Goal: Find specific page/section: Find specific page/section

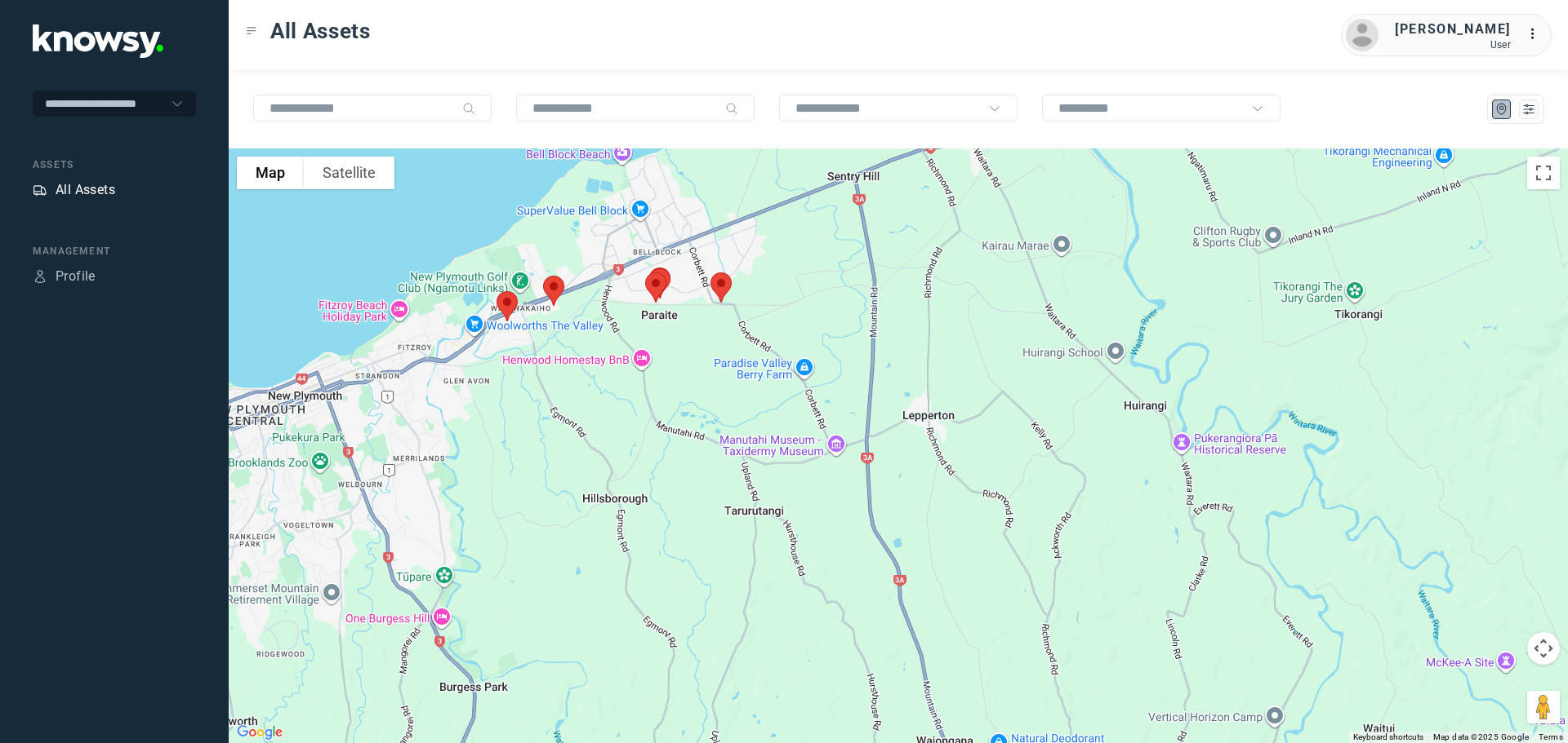
click at [113, 186] on div "All Assets" at bounding box center [85, 190] width 60 height 19
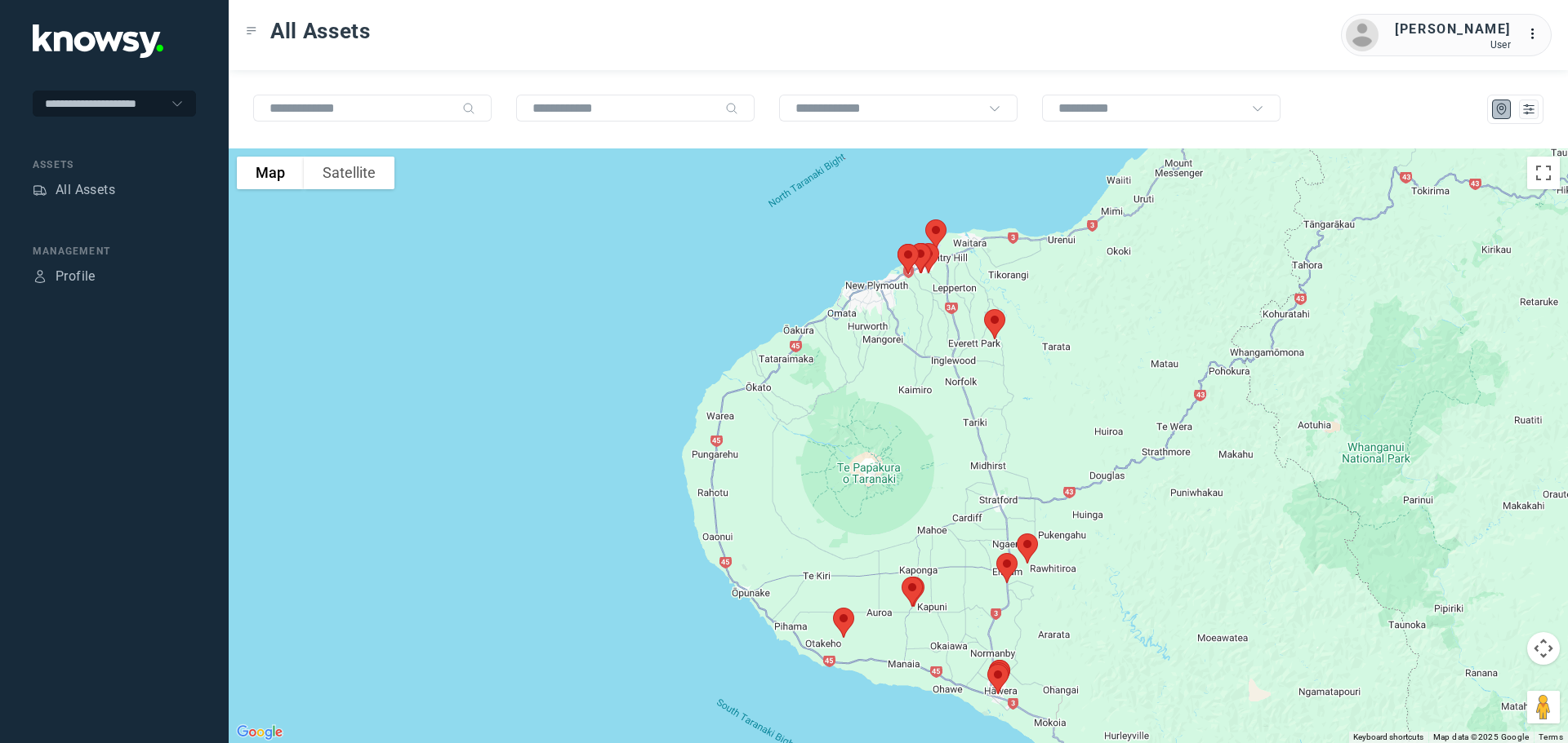
drag, startPoint x: 949, startPoint y: 342, endPoint x: 943, endPoint y: 466, distance: 124.1
click at [944, 466] on div at bounding box center [898, 446] width 1339 height 594
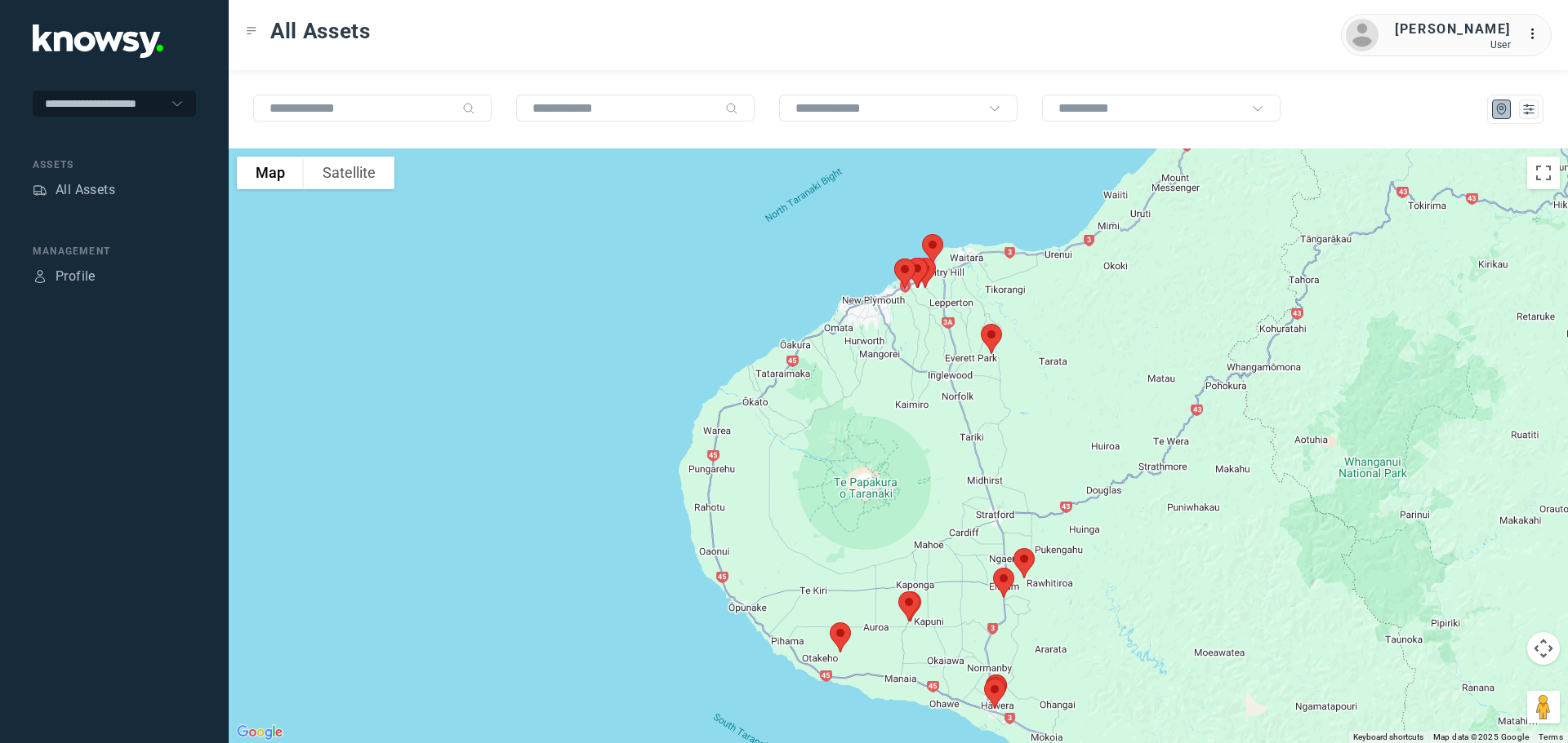
click at [992, 335] on img at bounding box center [992, 339] width 35 height 43
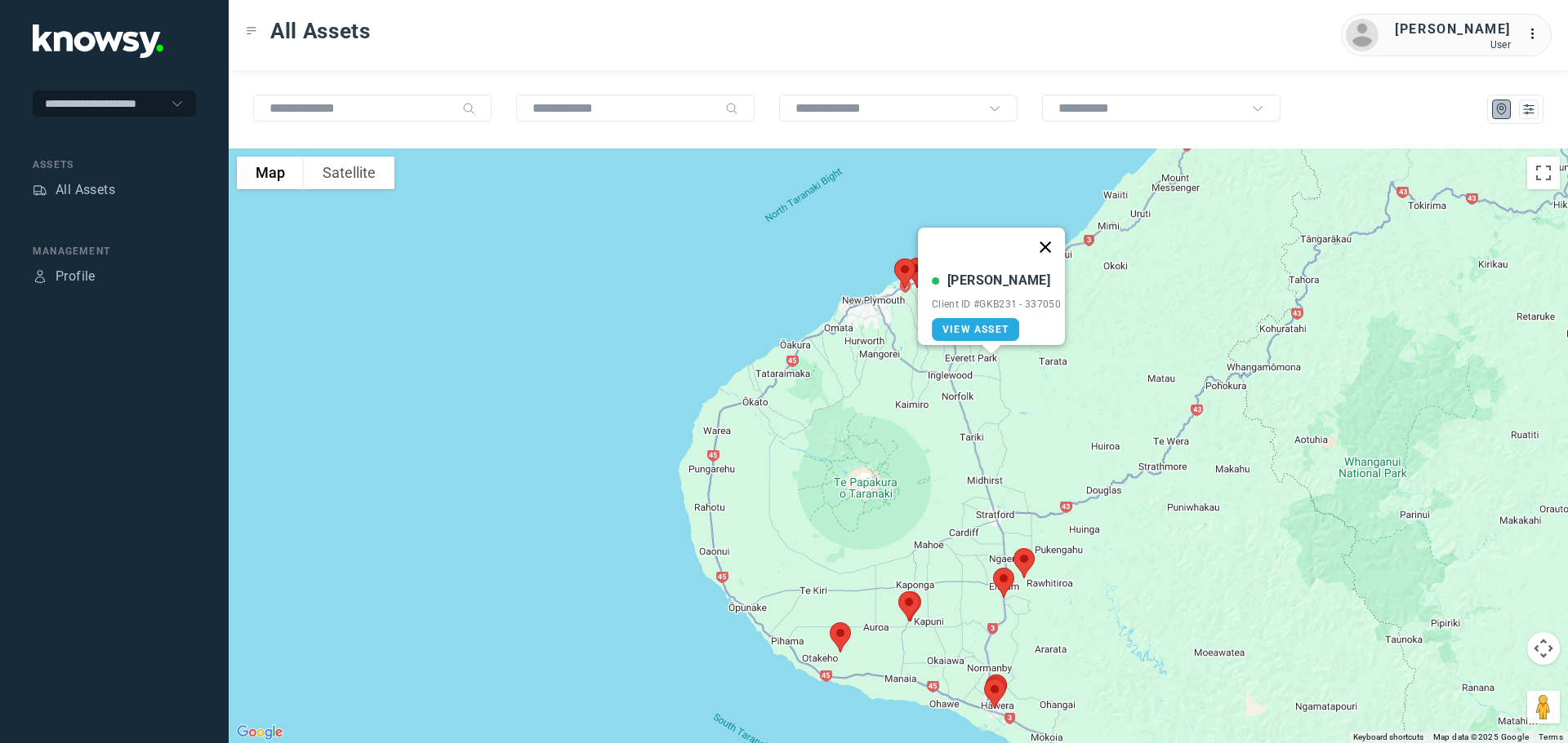
click at [1048, 232] on button "Close" at bounding box center [1045, 247] width 40 height 40
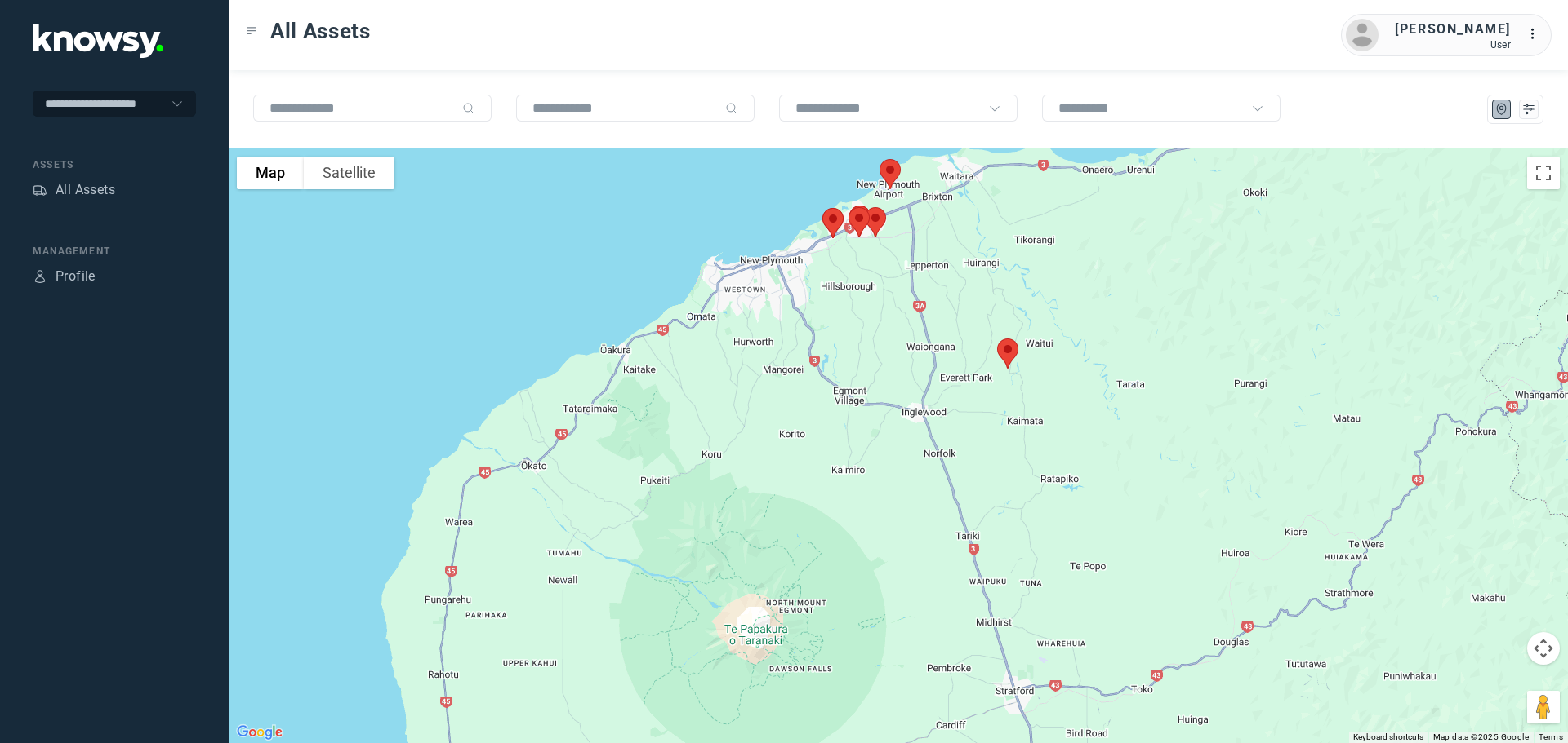
drag, startPoint x: 933, startPoint y: 308, endPoint x: 958, endPoint y: 392, distance: 87.6
click at [958, 392] on div at bounding box center [898, 446] width 1339 height 594
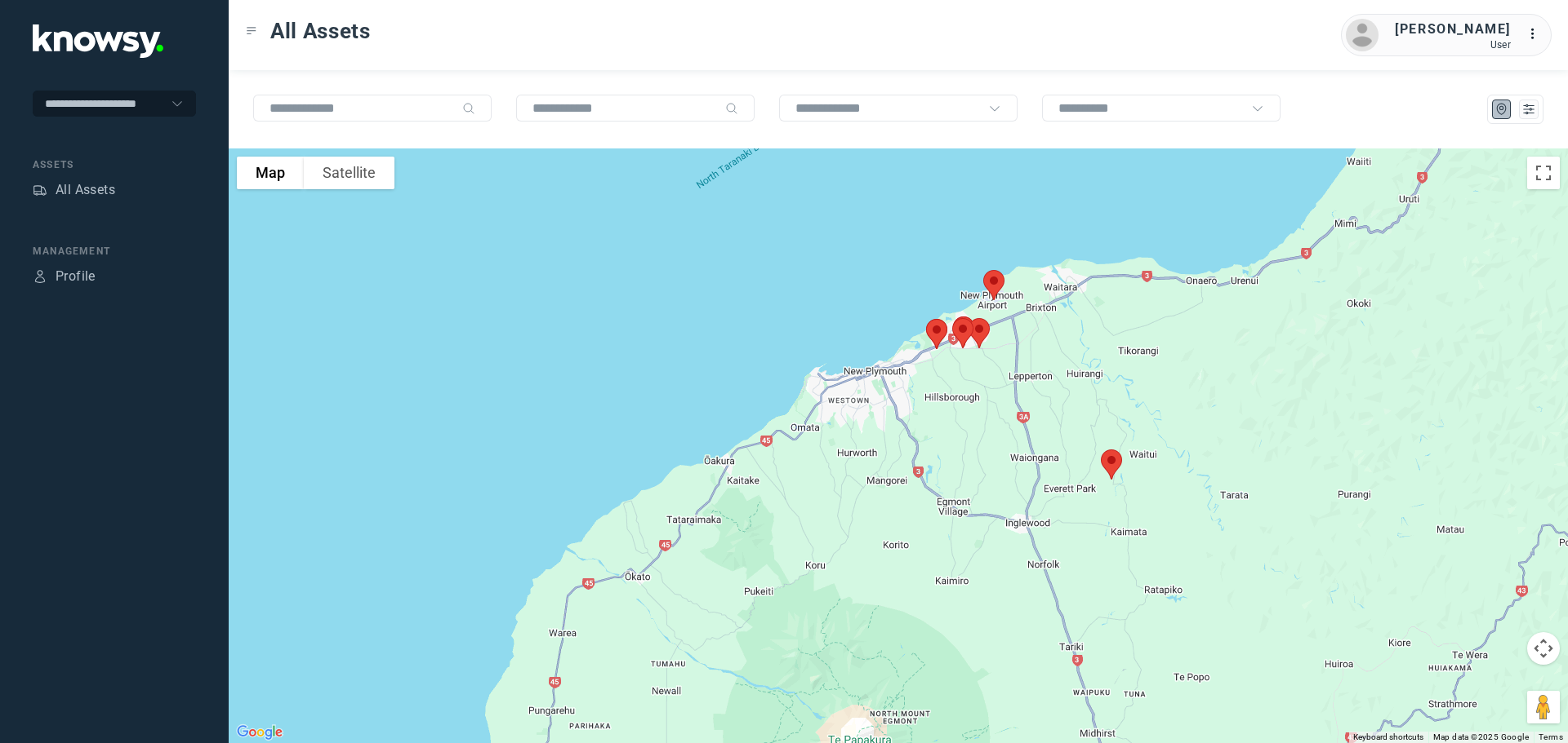
drag, startPoint x: 900, startPoint y: 235, endPoint x: 1045, endPoint y: 381, distance: 205.8
click at [1045, 381] on div at bounding box center [898, 446] width 1339 height 594
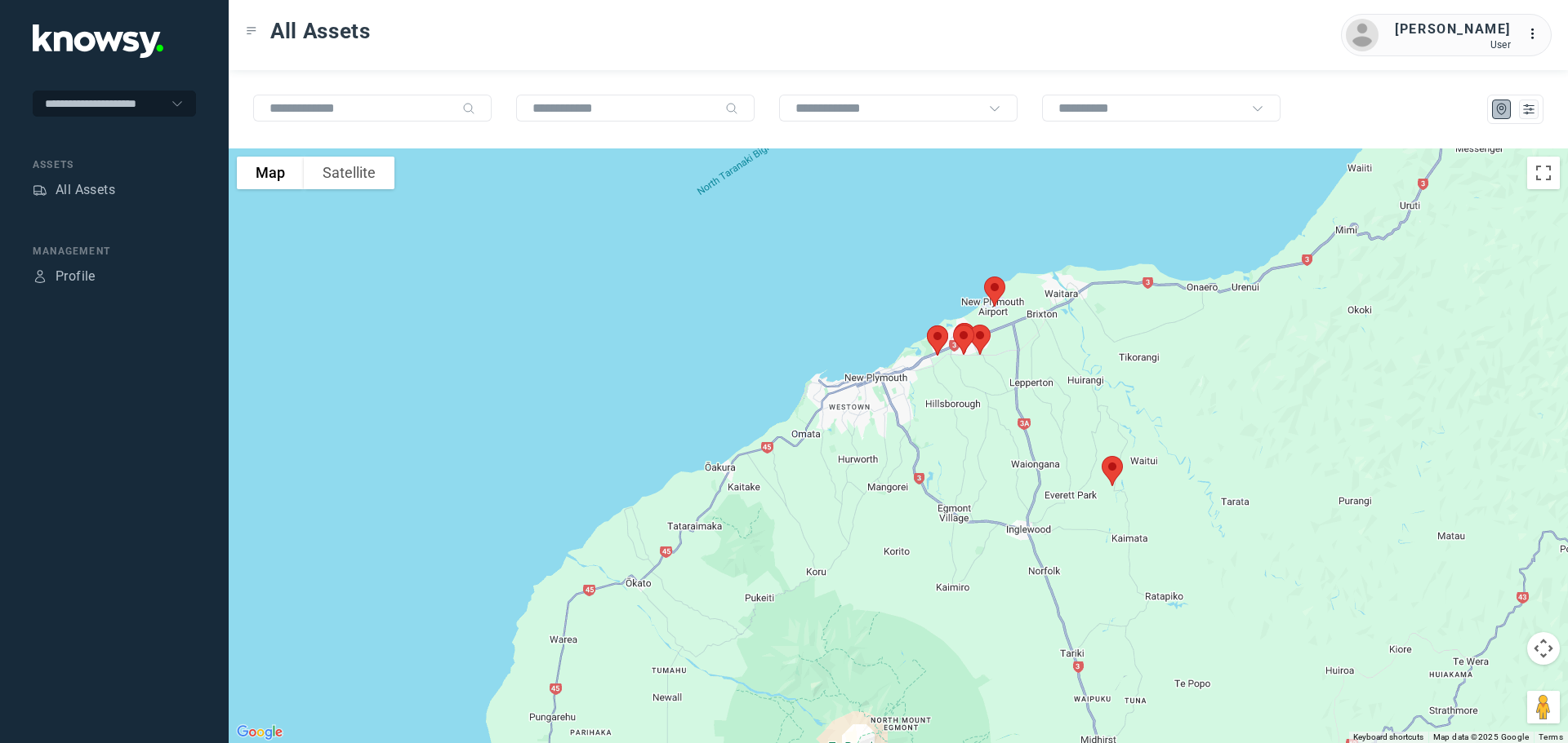
click at [996, 287] on img at bounding box center [994, 291] width 35 height 43
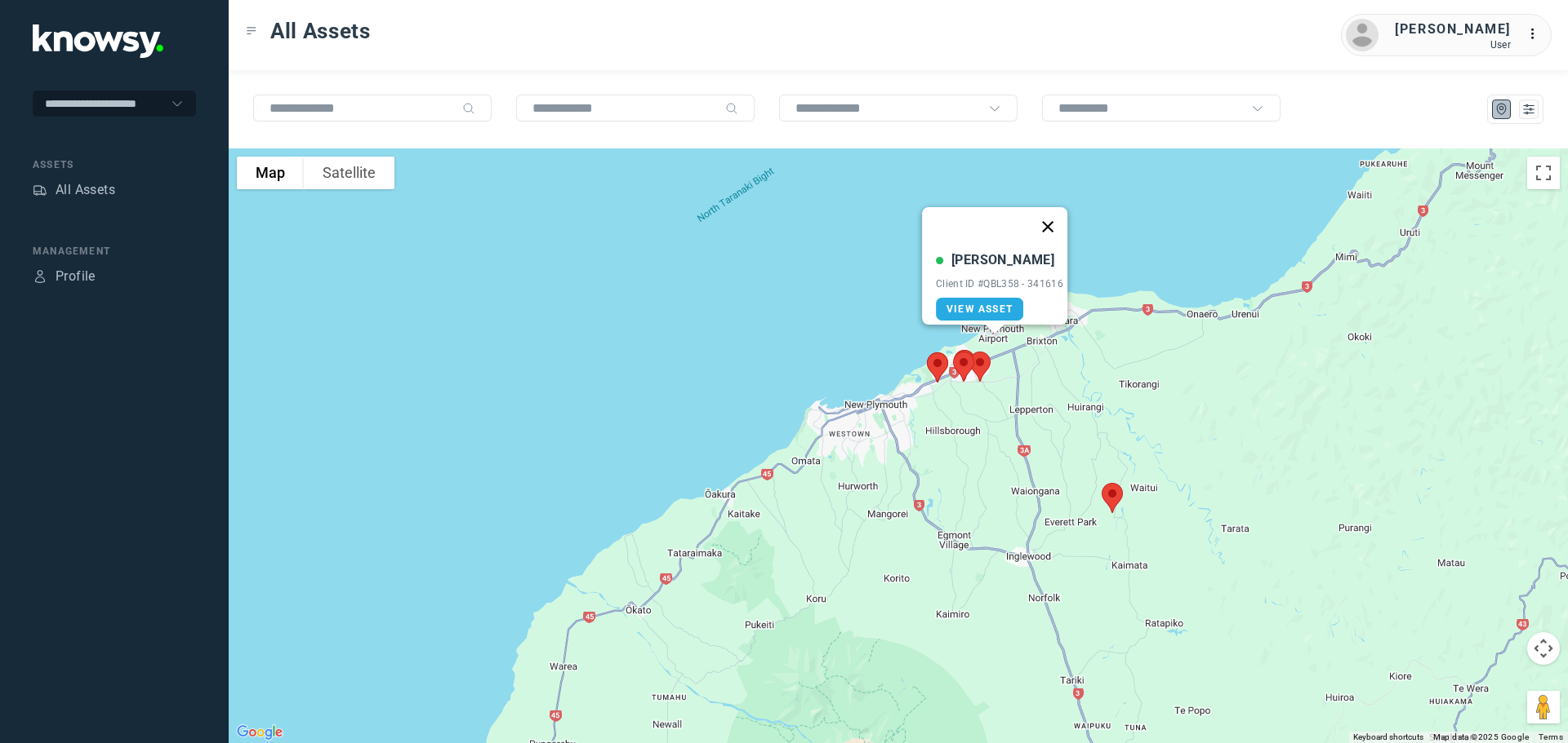
click at [1056, 213] on button "Close" at bounding box center [1048, 227] width 40 height 40
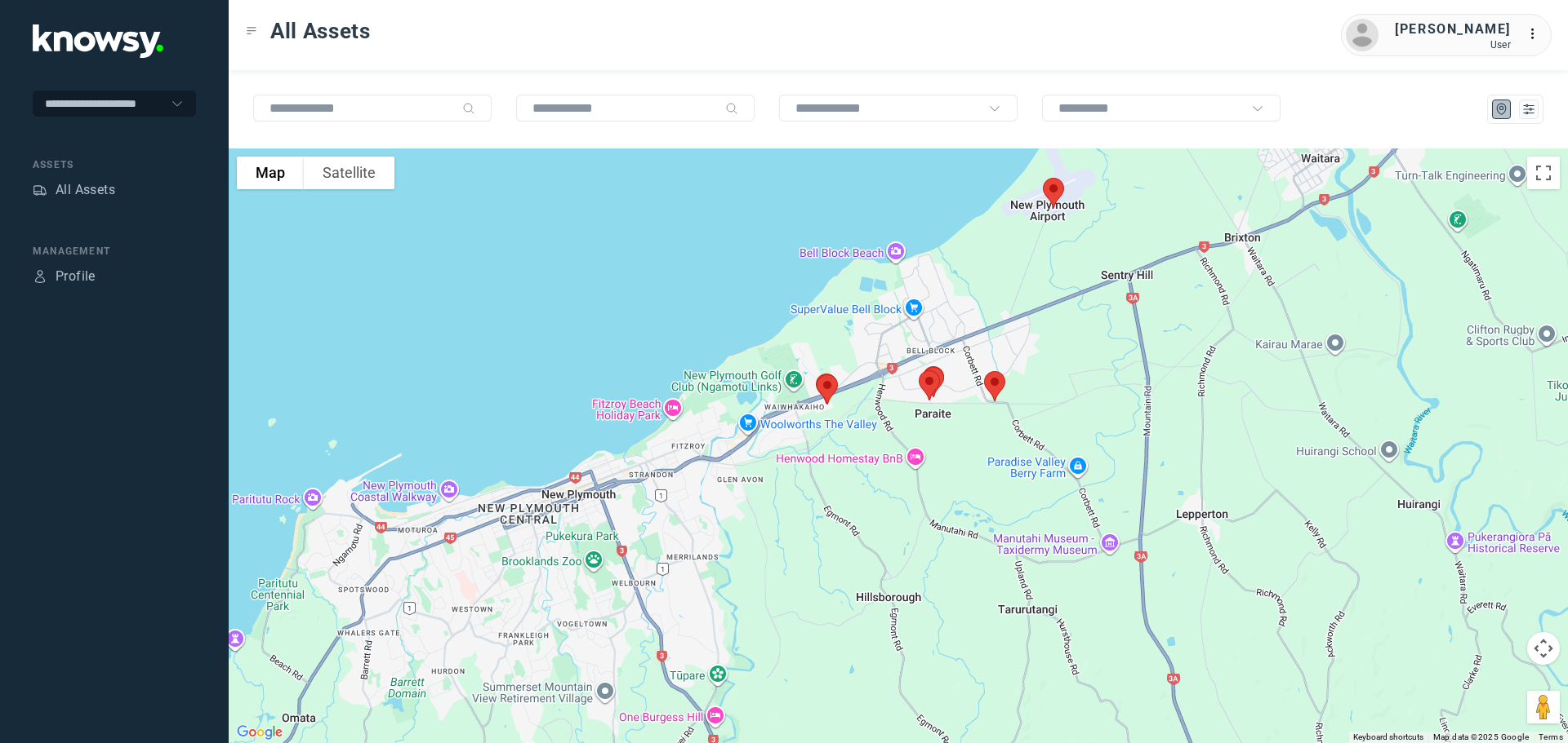
click at [990, 384] on img at bounding box center [994, 386] width 35 height 43
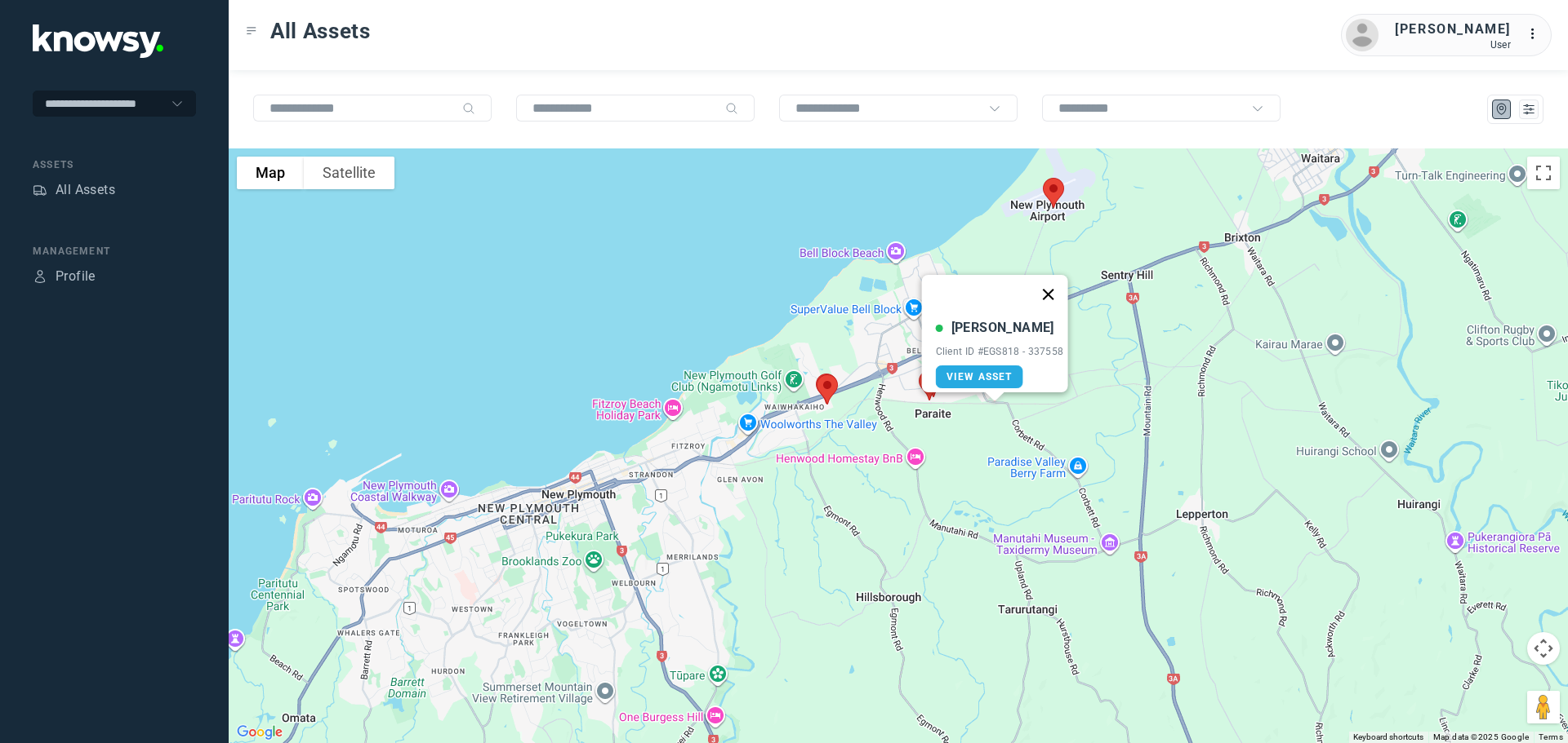
click at [1057, 288] on button "Close" at bounding box center [1048, 294] width 40 height 40
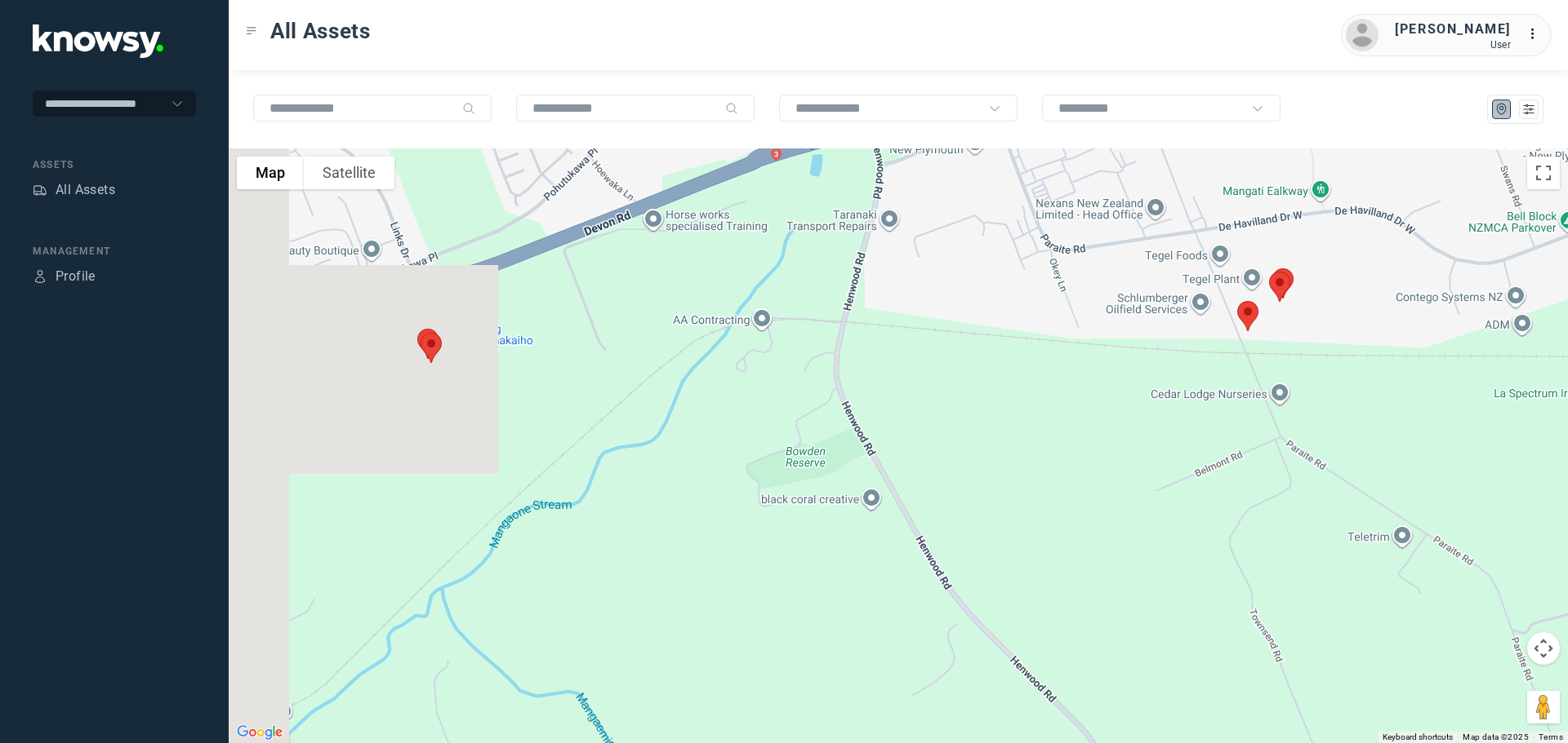
drag, startPoint x: 583, startPoint y: 353, endPoint x: 839, endPoint y: 345, distance: 256.1
click at [866, 344] on div at bounding box center [898, 446] width 1339 height 594
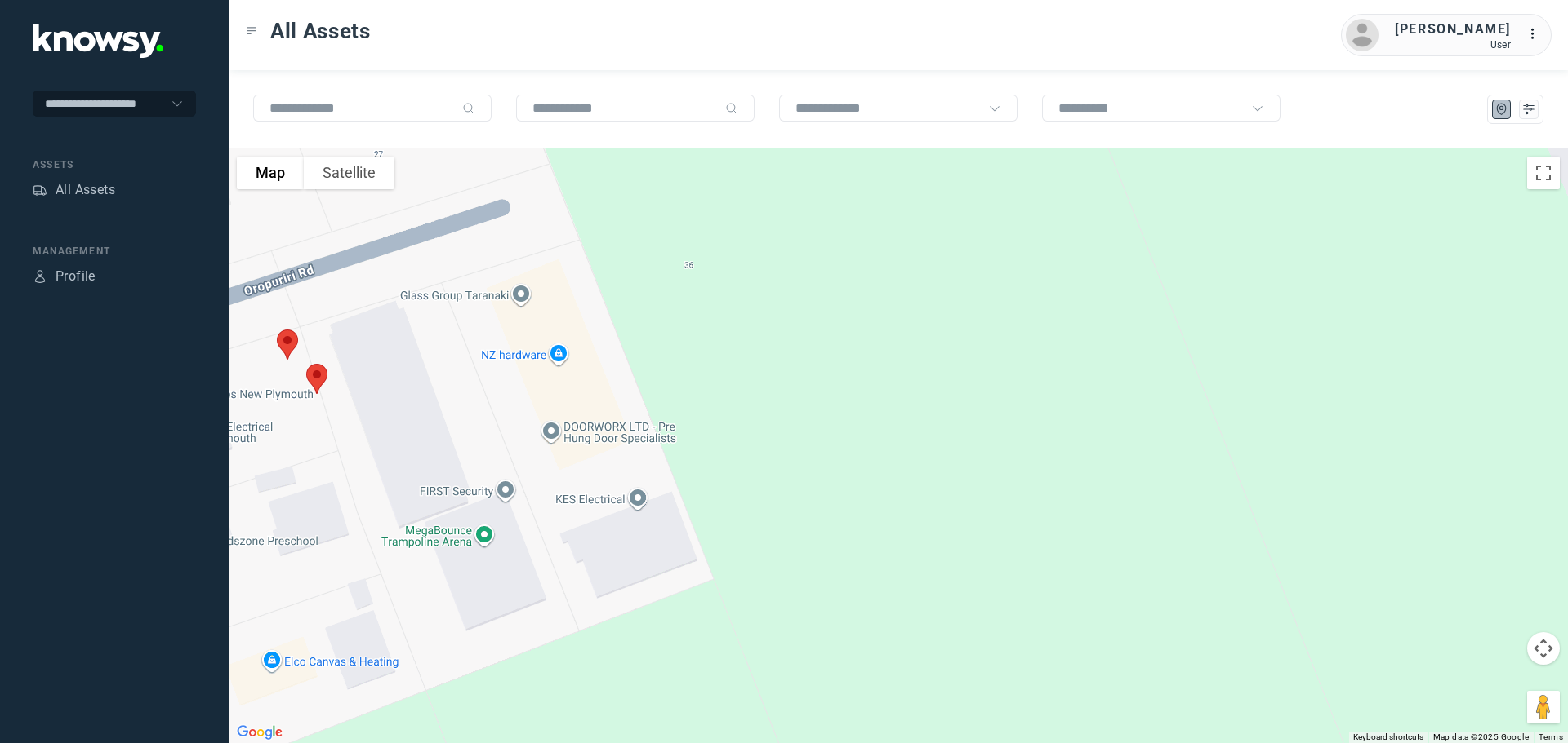
click at [314, 376] on img at bounding box center [317, 378] width 35 height 43
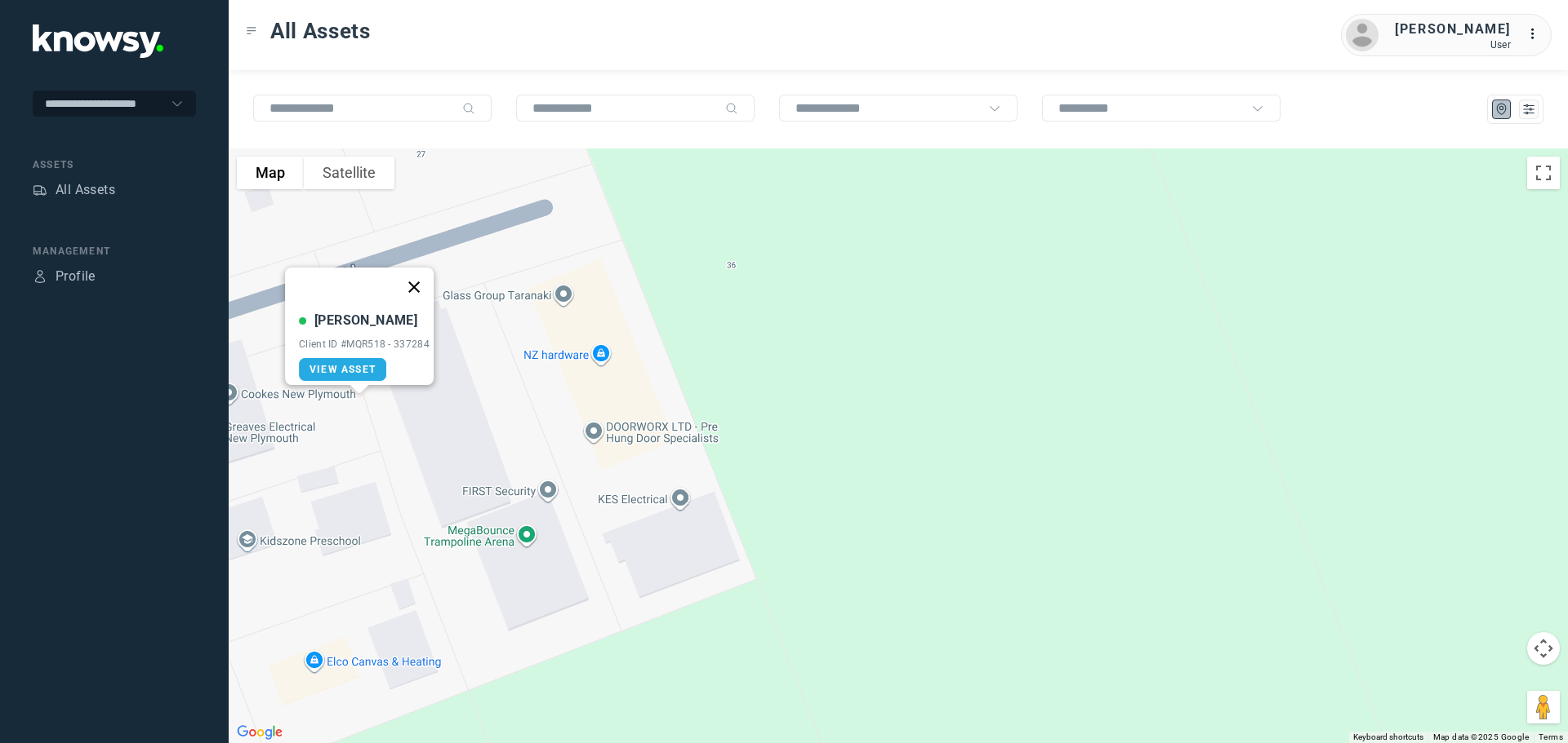
click at [418, 274] on button "Close" at bounding box center [413, 287] width 40 height 40
click at [328, 338] on img at bounding box center [330, 344] width 35 height 43
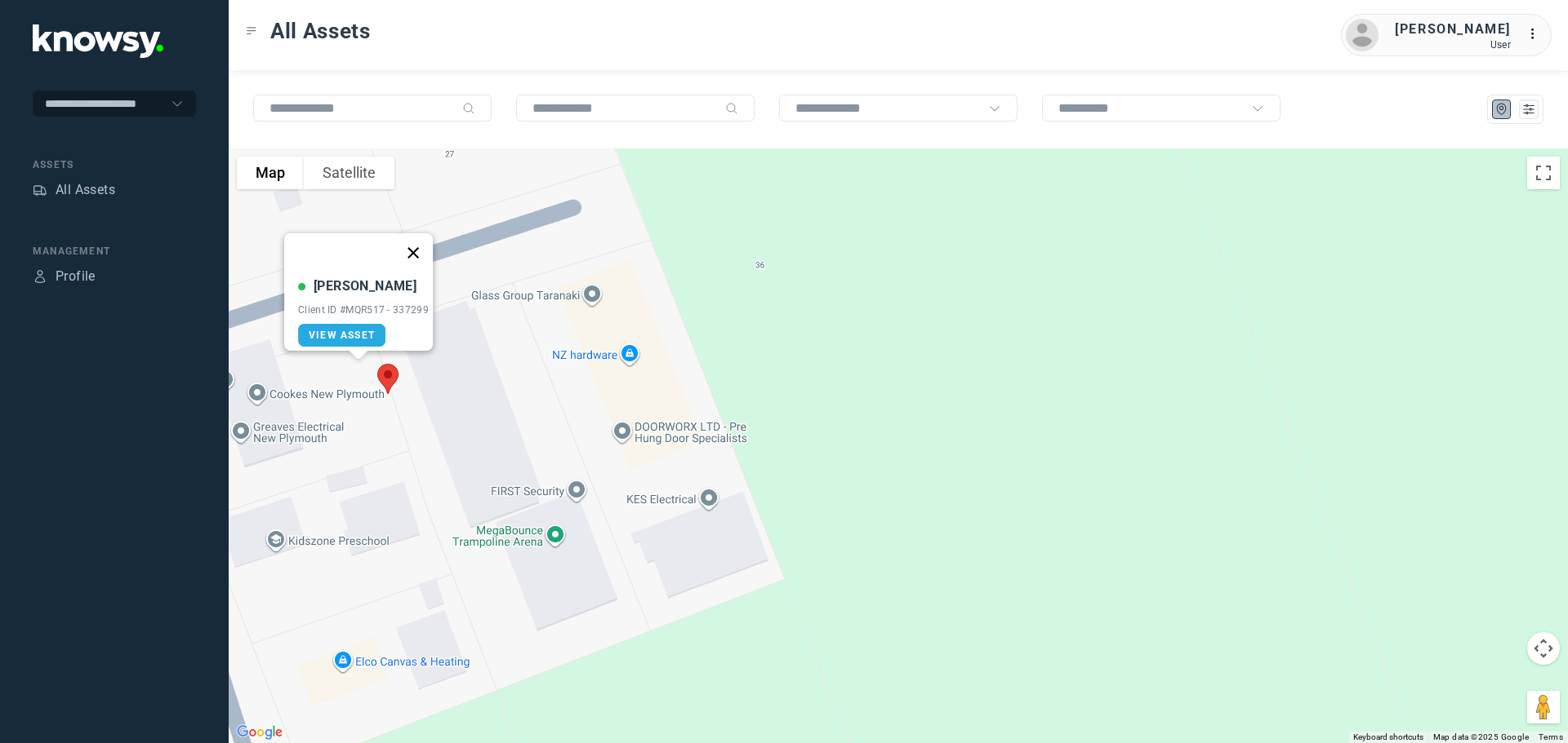
click at [421, 241] on button "Close" at bounding box center [413, 253] width 40 height 40
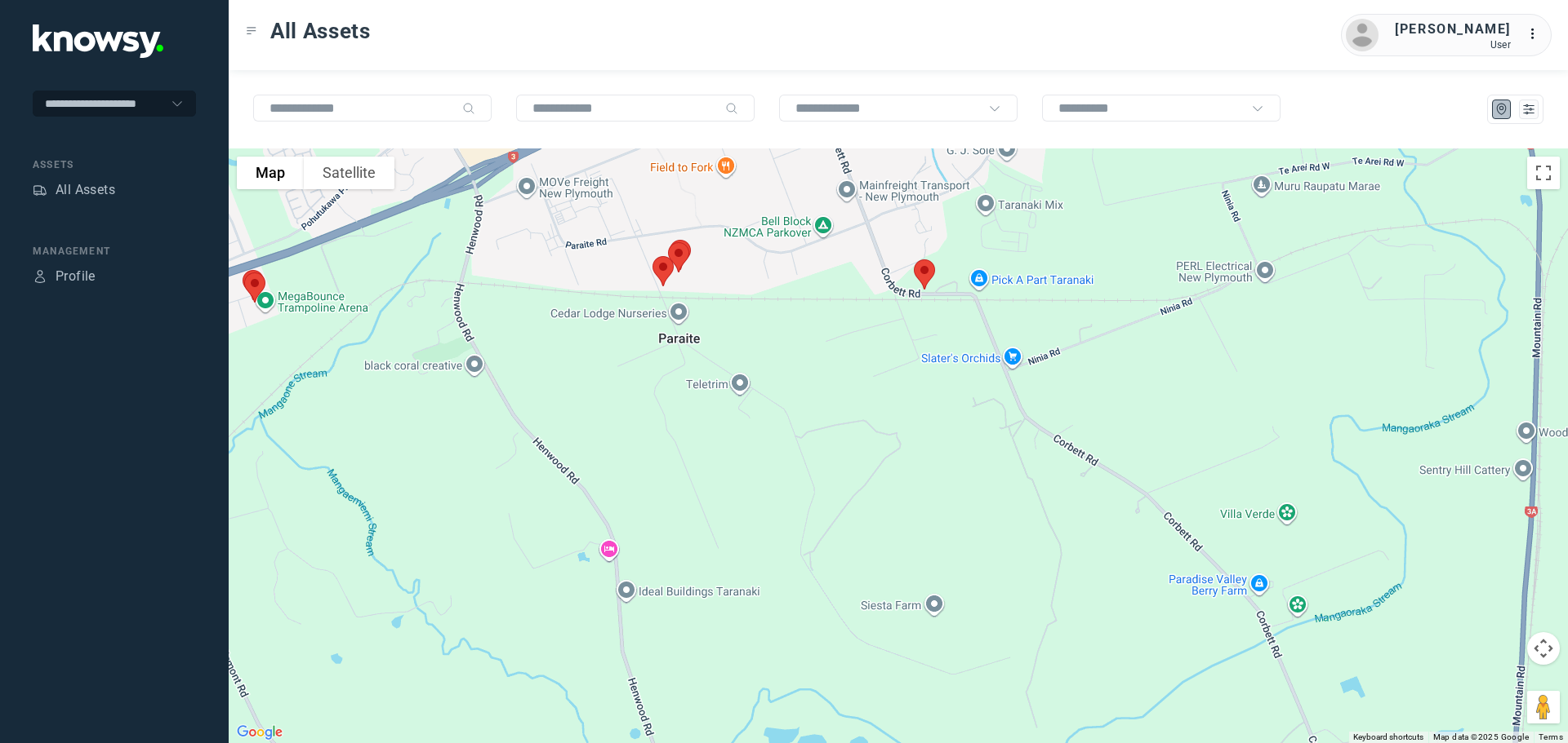
drag, startPoint x: 846, startPoint y: 373, endPoint x: 595, endPoint y: 348, distance: 252.2
click at [595, 348] on div at bounding box center [898, 446] width 1339 height 594
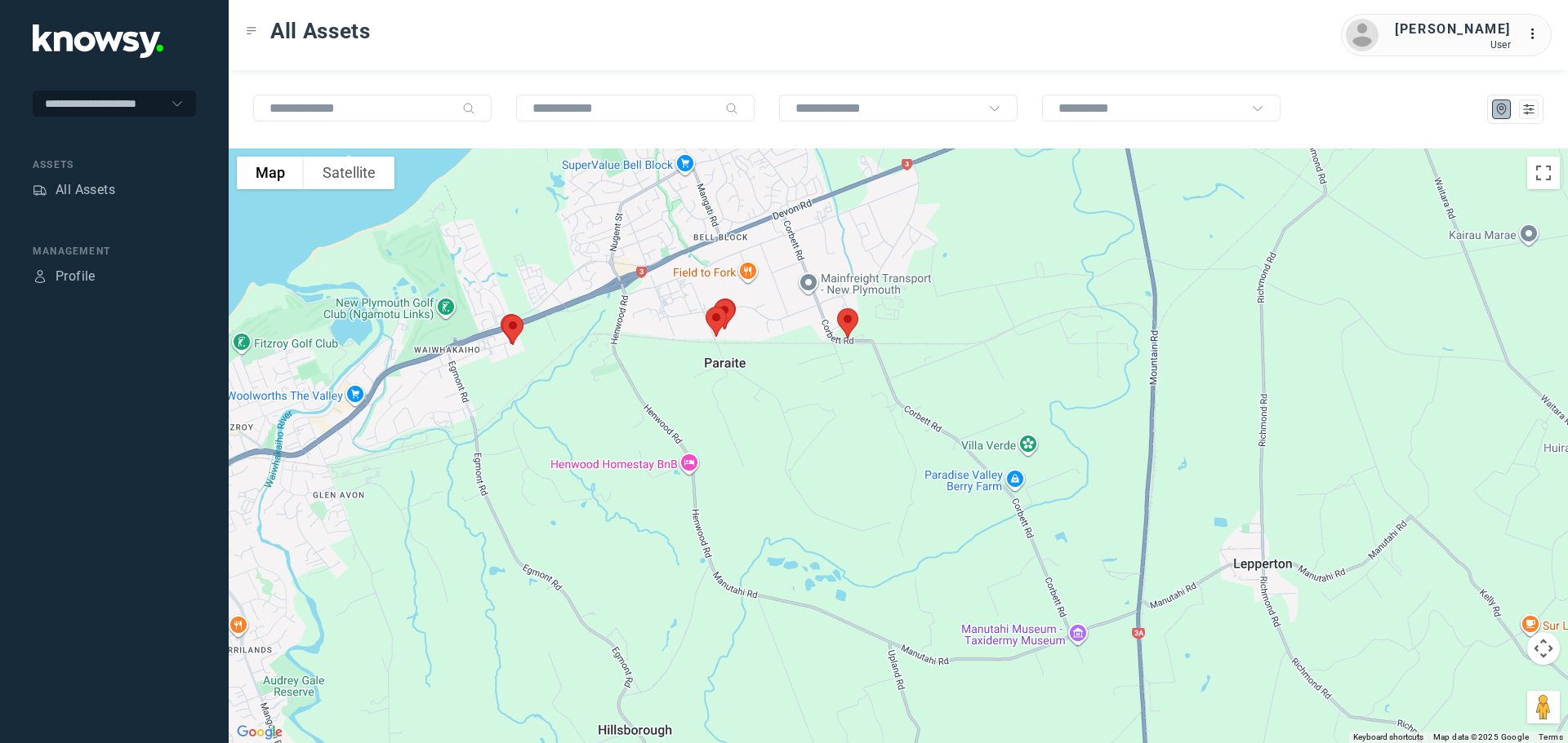
click at [846, 322] on img at bounding box center [848, 323] width 35 height 43
click at [905, 221] on button "Close" at bounding box center [900, 232] width 40 height 40
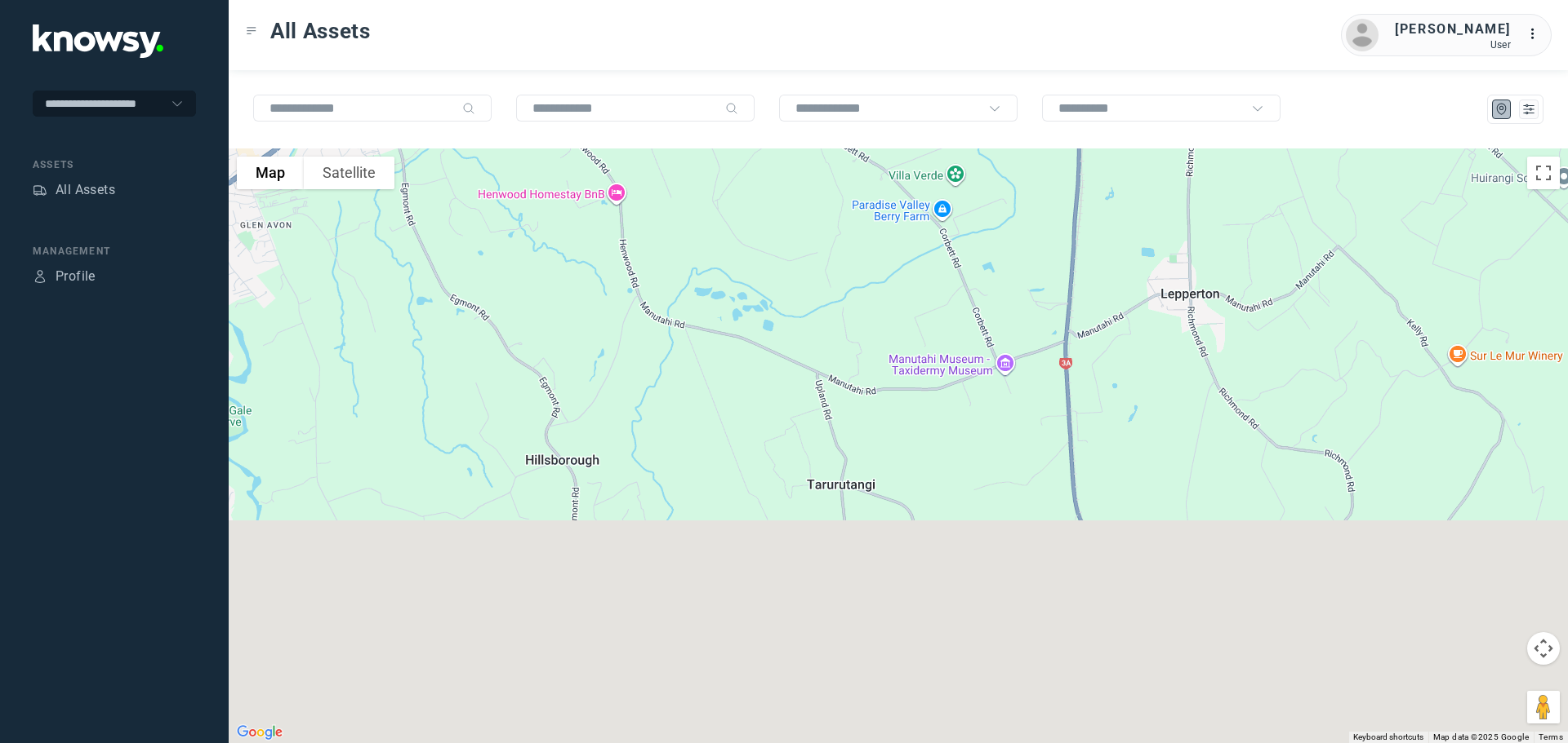
drag, startPoint x: 827, startPoint y: 507, endPoint x: 747, endPoint y: 210, distance: 307.6
click at [748, 203] on div at bounding box center [898, 446] width 1339 height 594
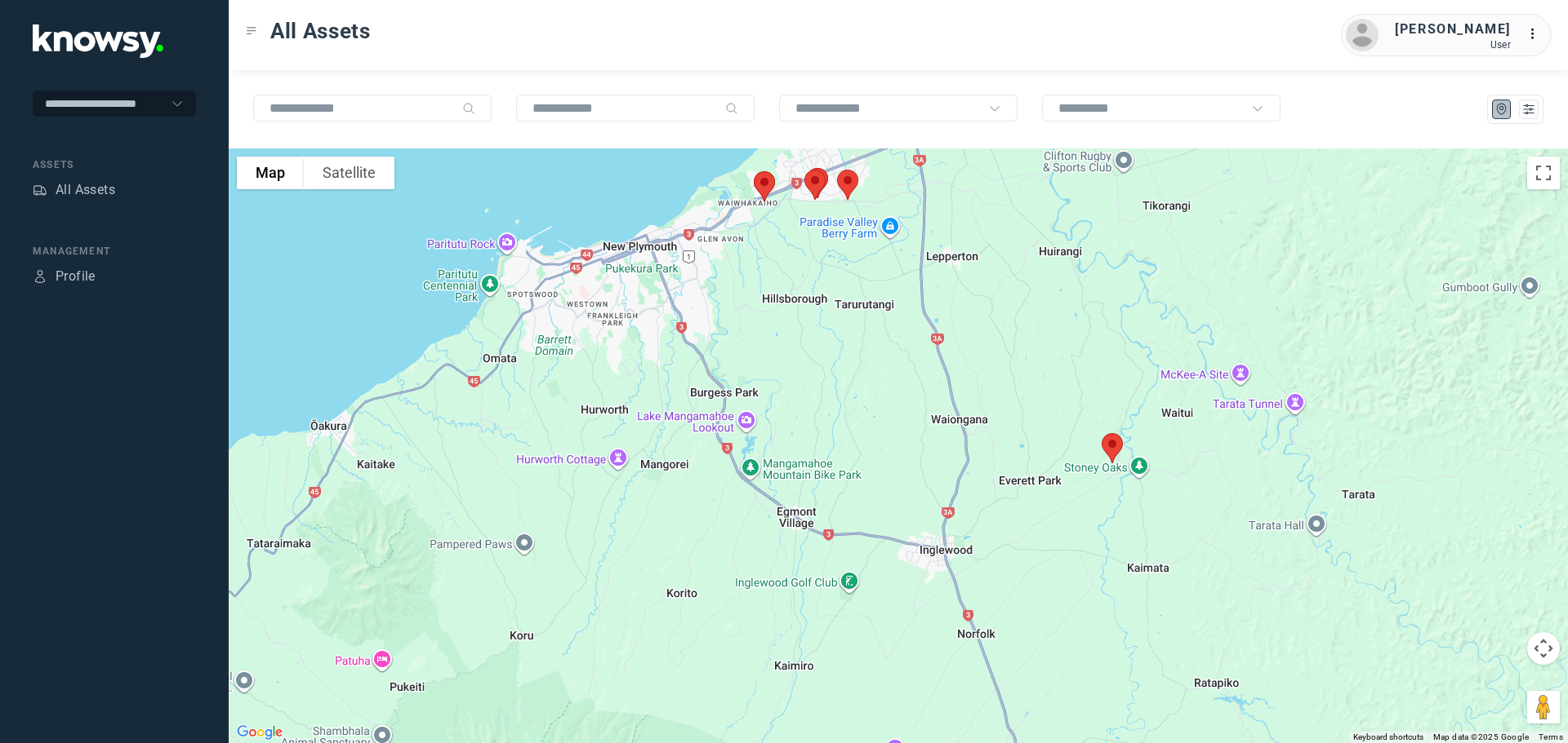
drag, startPoint x: 1029, startPoint y: 588, endPoint x: 960, endPoint y: 398, distance: 202.1
click at [960, 398] on div at bounding box center [898, 446] width 1339 height 594
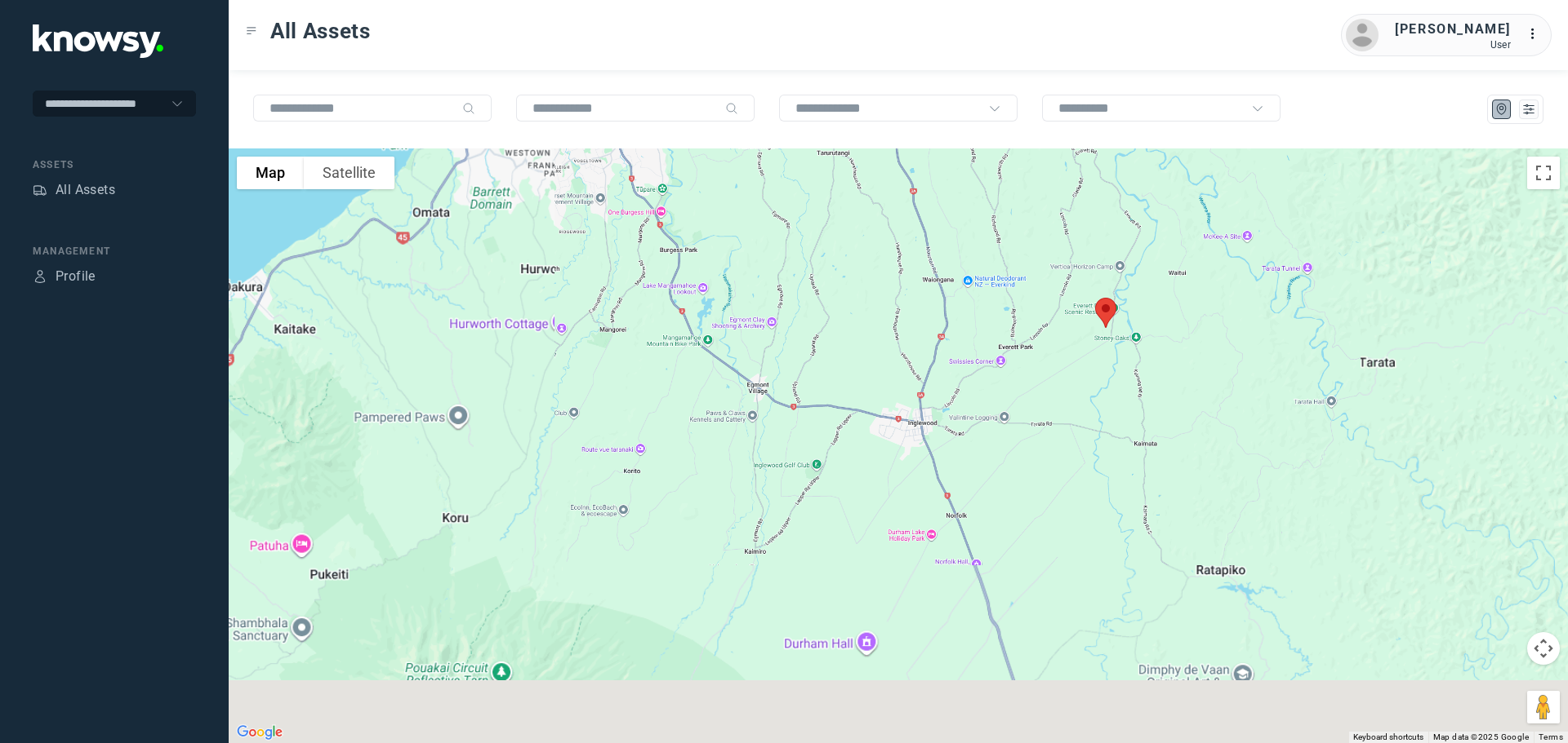
drag, startPoint x: 996, startPoint y: 483, endPoint x: 989, endPoint y: 309, distance: 174.1
click at [989, 309] on div at bounding box center [898, 446] width 1339 height 594
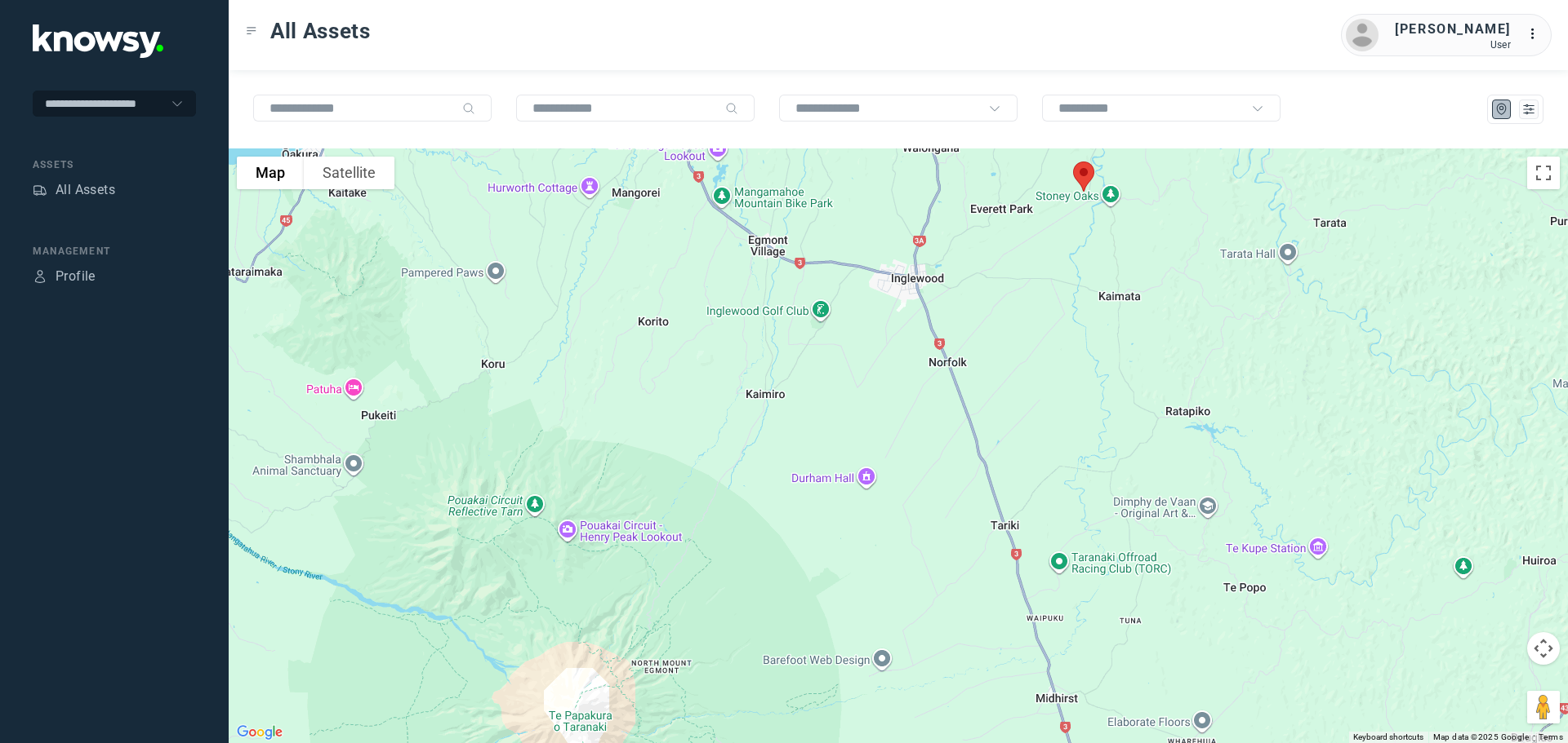
drag, startPoint x: 961, startPoint y: 330, endPoint x: 954, endPoint y: 284, distance: 46.5
click at [954, 284] on div at bounding box center [898, 446] width 1339 height 594
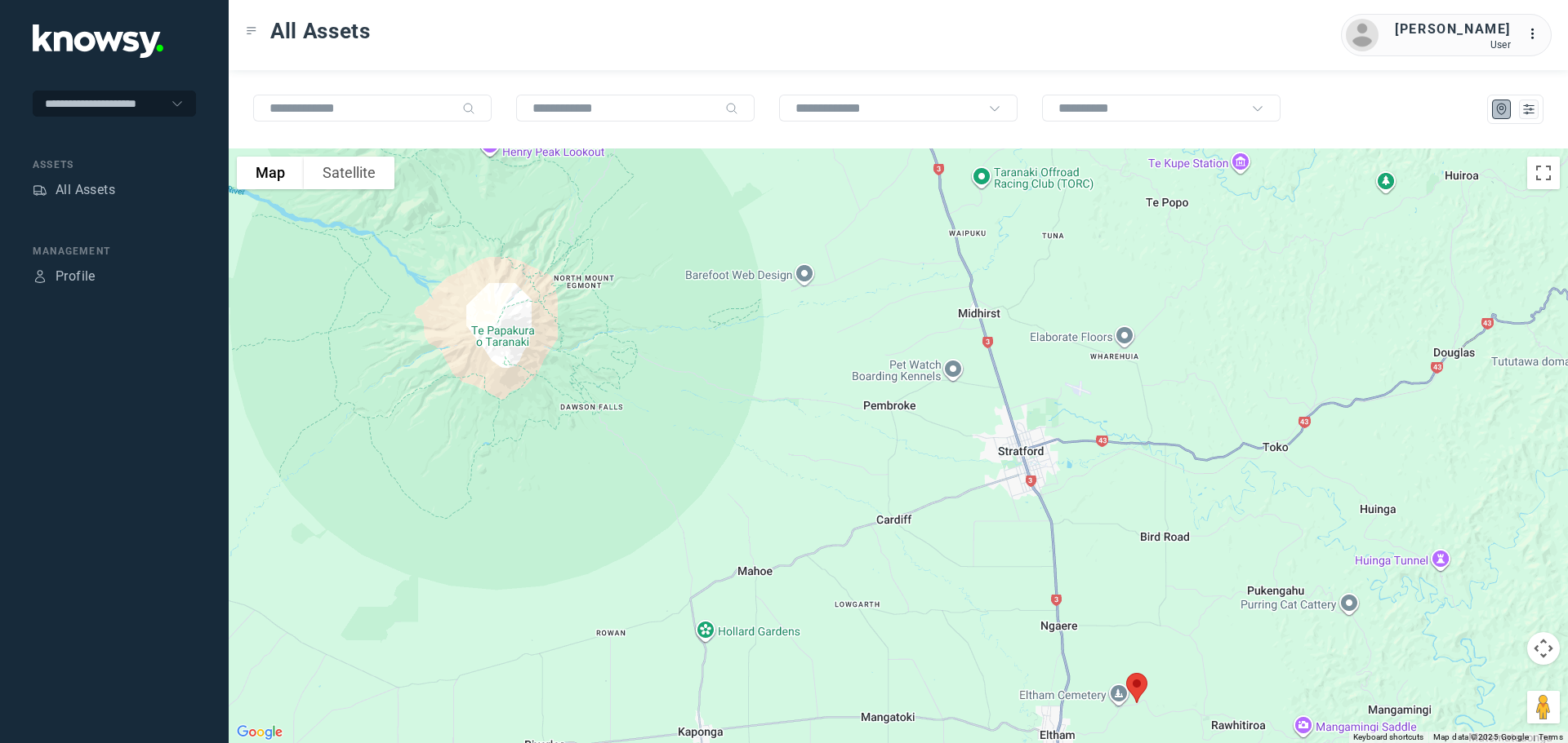
drag, startPoint x: 1012, startPoint y: 470, endPoint x: 955, endPoint y: 295, distance: 184.0
click at [955, 295] on div at bounding box center [898, 446] width 1339 height 594
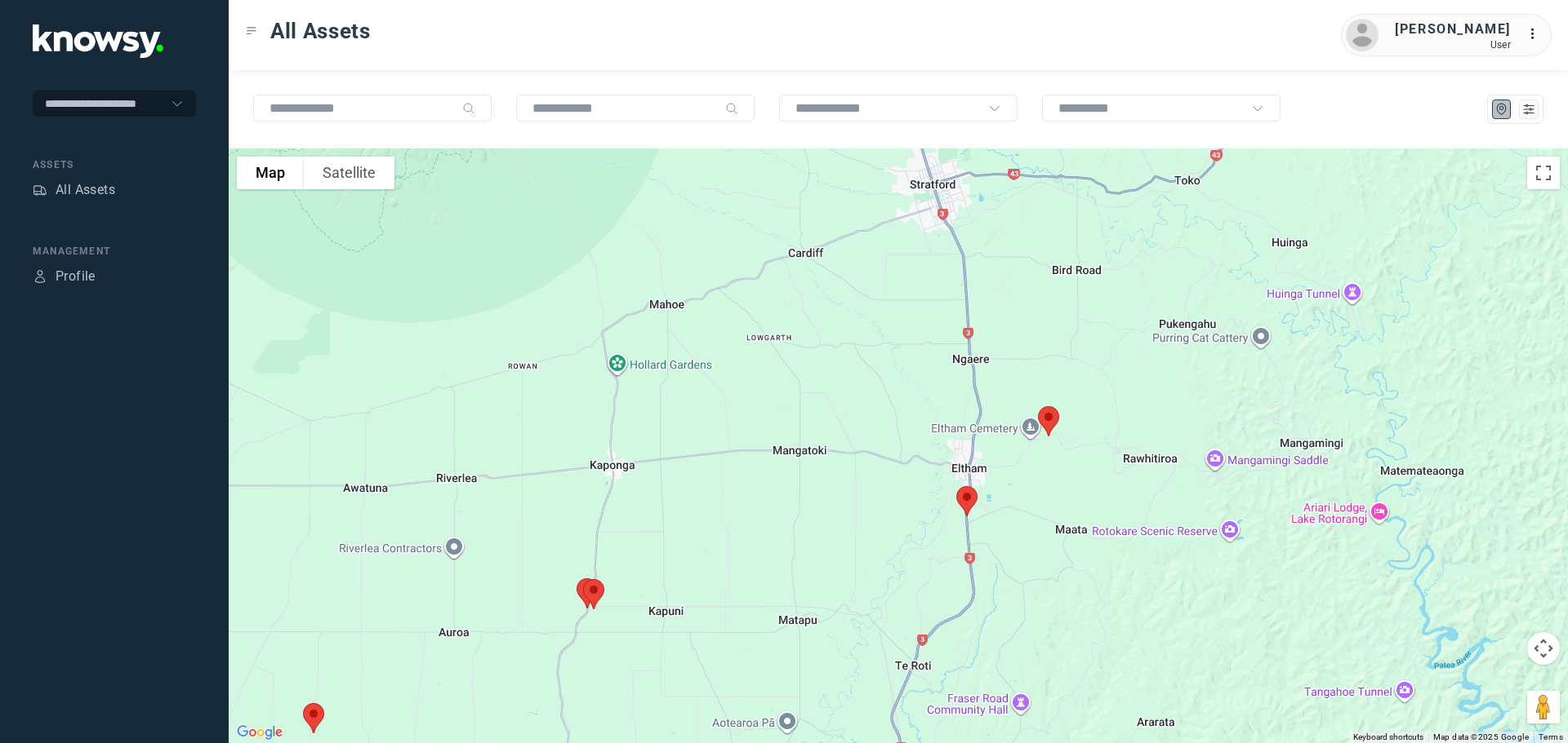
click at [967, 496] on img at bounding box center [966, 501] width 35 height 43
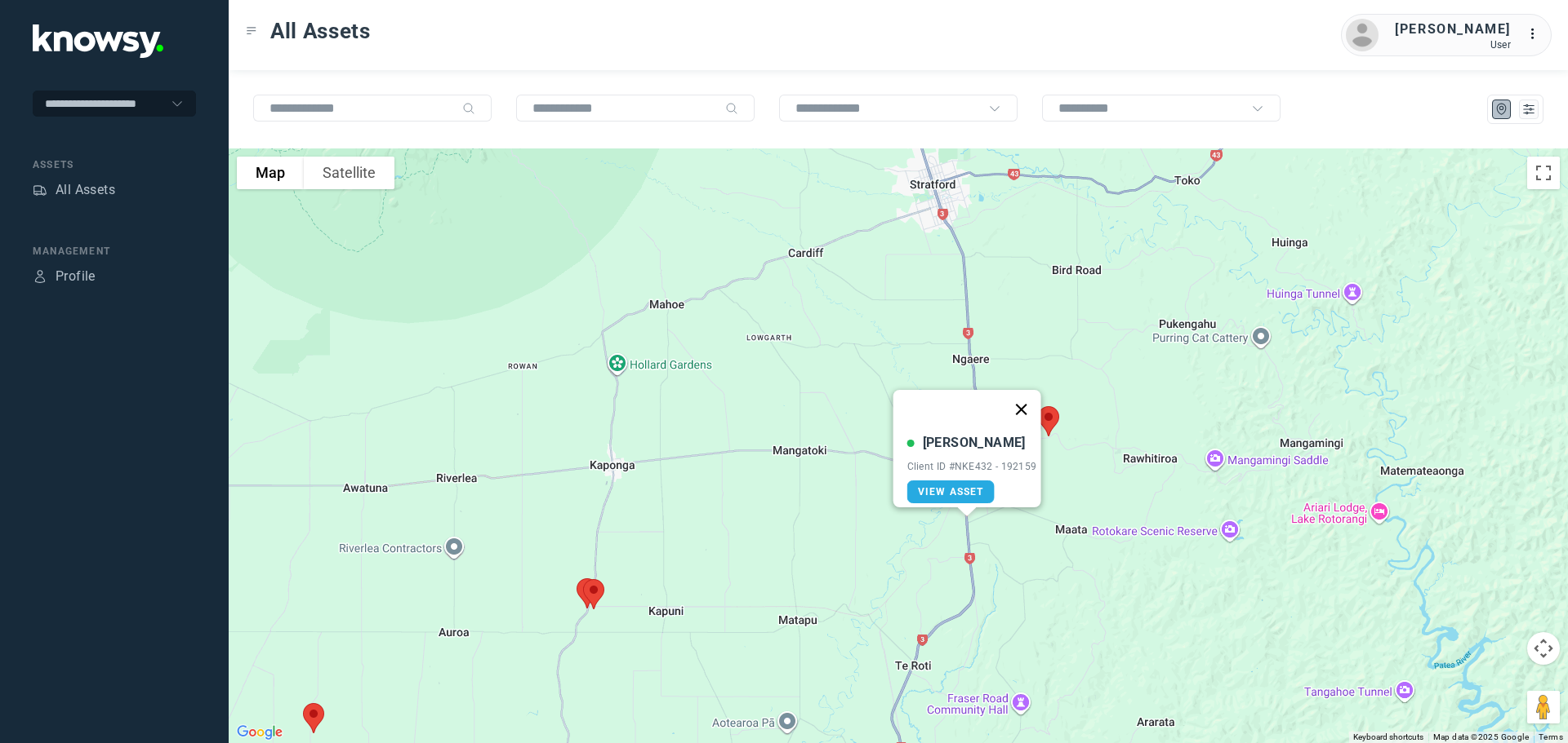
click at [1034, 400] on button "Close" at bounding box center [1021, 409] width 40 height 40
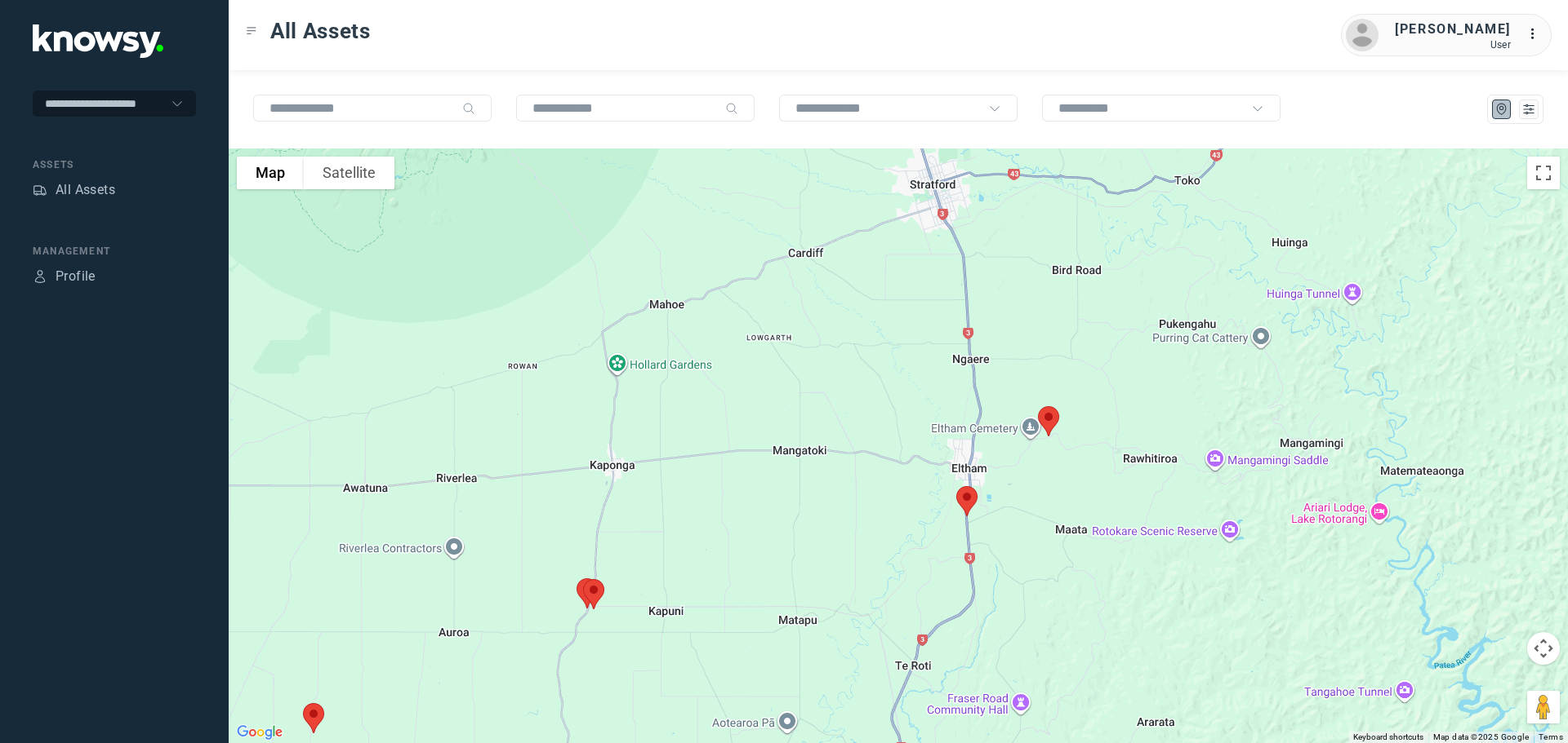
click at [1050, 415] on img at bounding box center [1049, 421] width 35 height 43
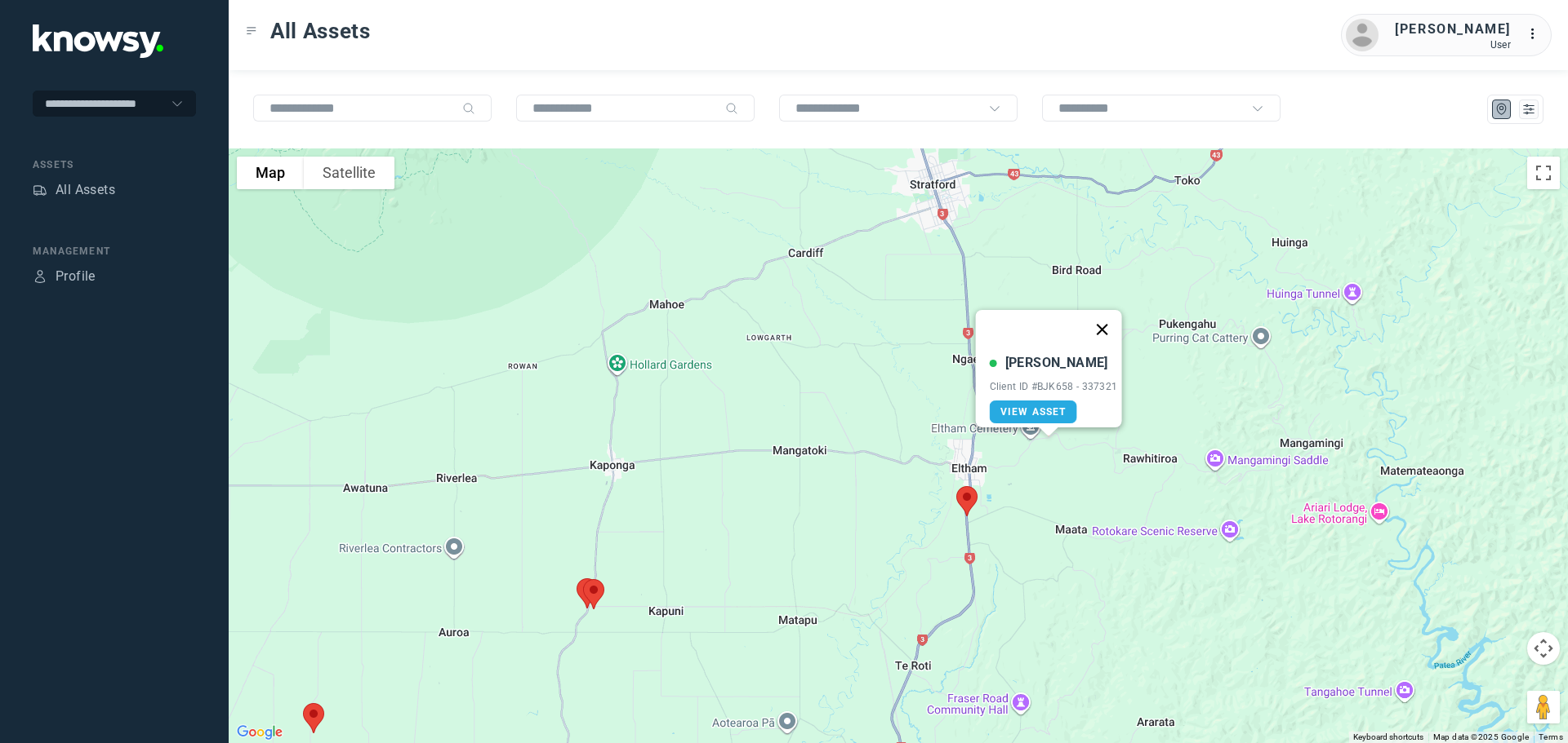
click at [1103, 316] on button "Close" at bounding box center [1101, 329] width 40 height 40
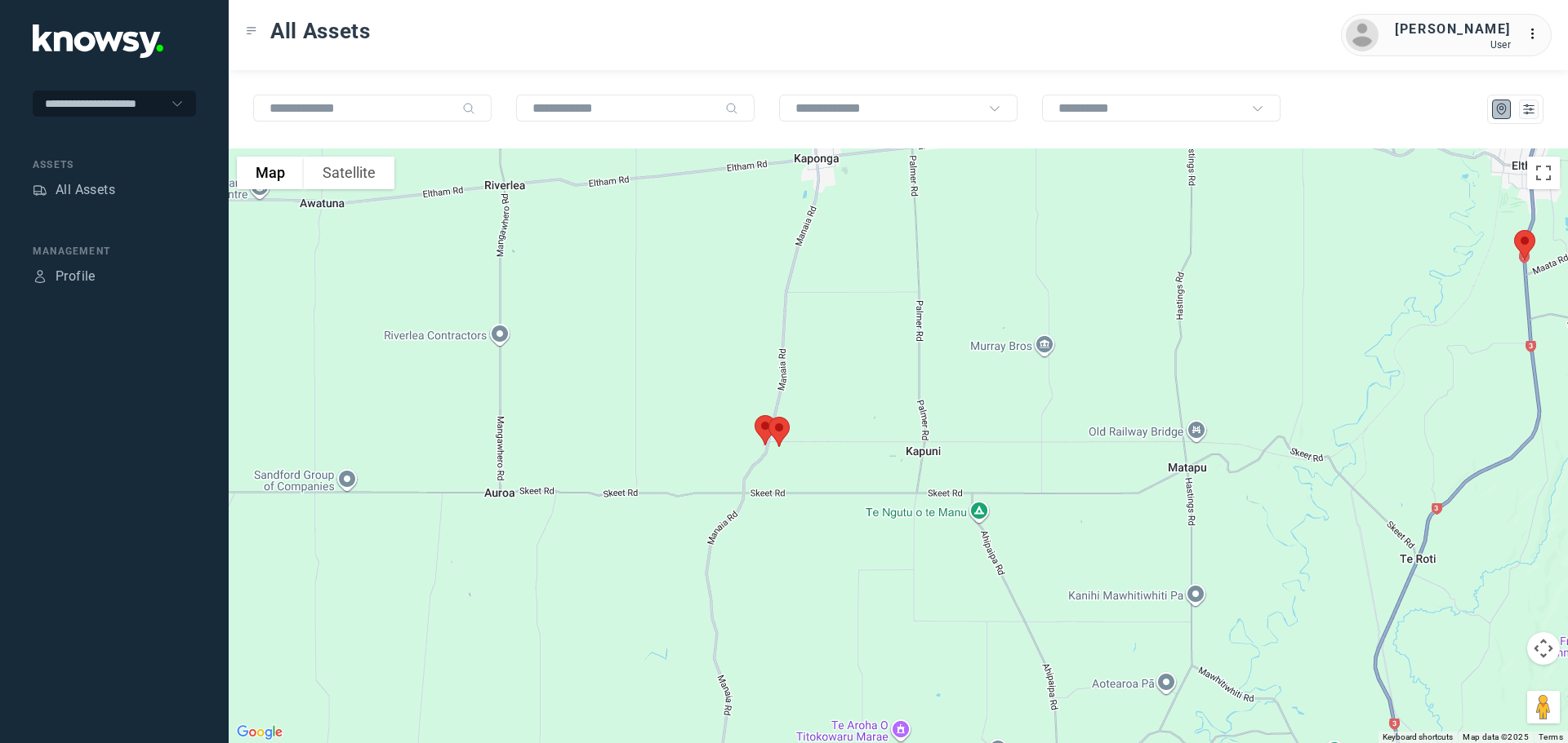
drag, startPoint x: 612, startPoint y: 627, endPoint x: 853, endPoint y: 452, distance: 297.8
click at [853, 452] on div at bounding box center [898, 446] width 1339 height 594
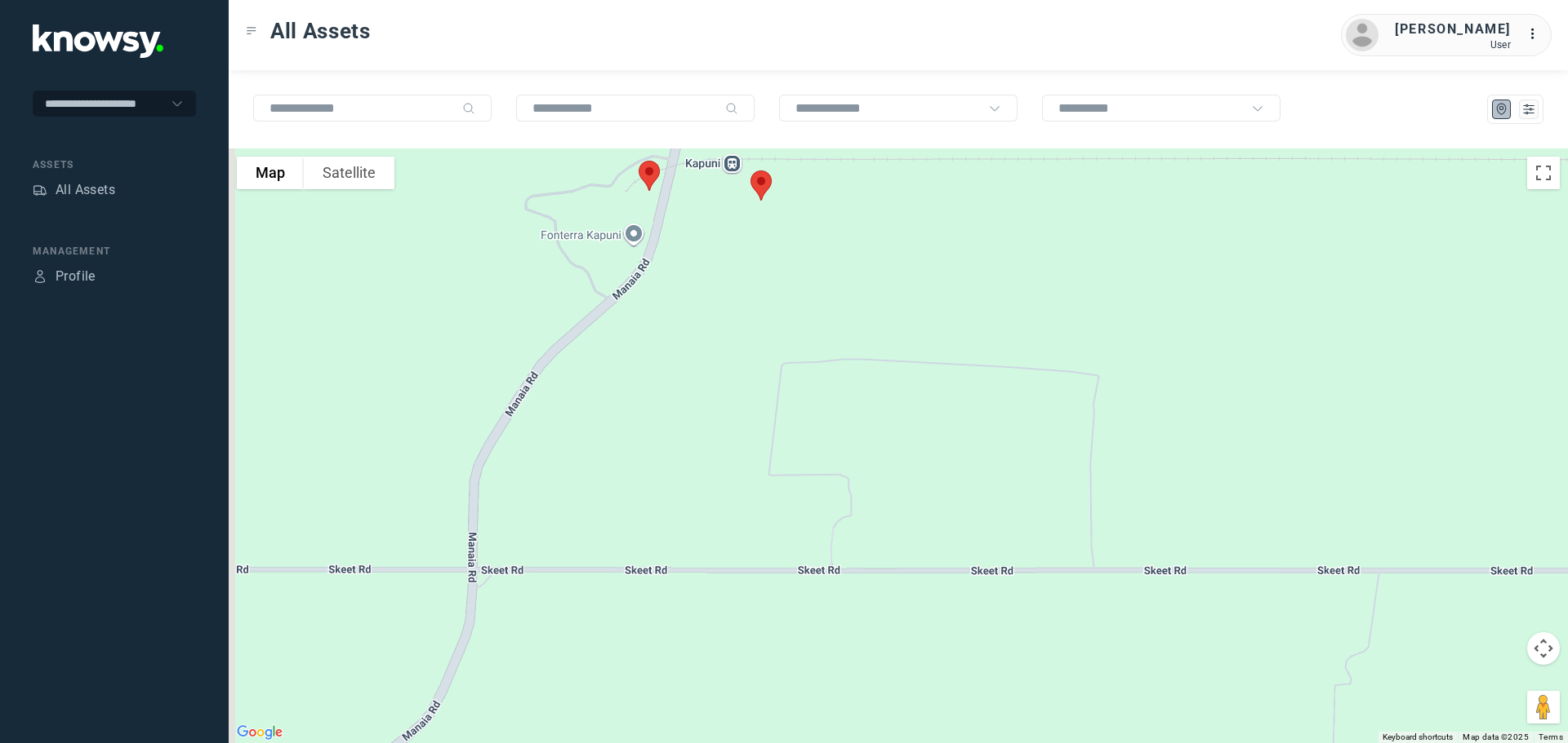
drag, startPoint x: 770, startPoint y: 285, endPoint x: 834, endPoint y: 386, distance: 119.6
click at [834, 385] on div at bounding box center [898, 446] width 1339 height 594
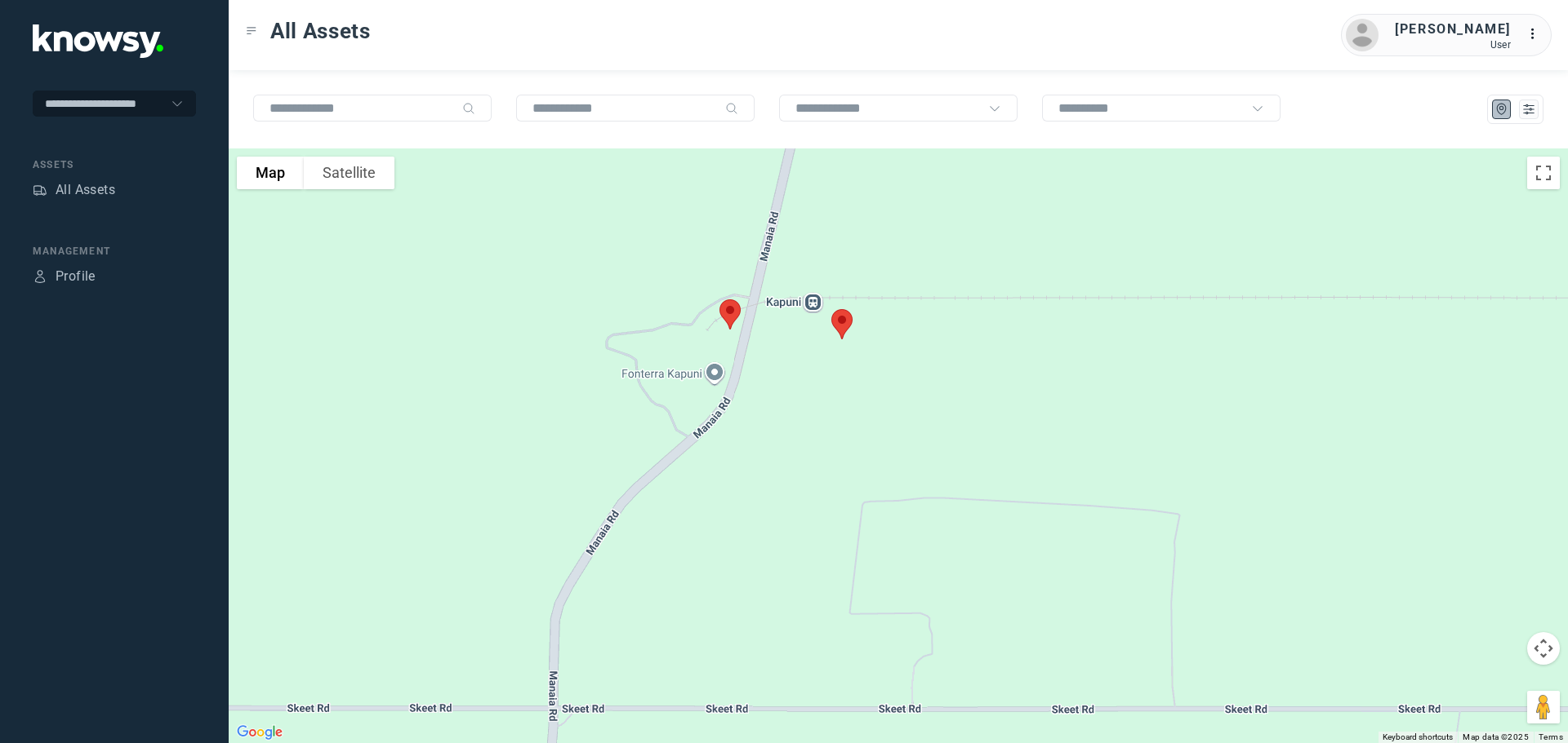
click at [833, 318] on img at bounding box center [842, 324] width 35 height 43
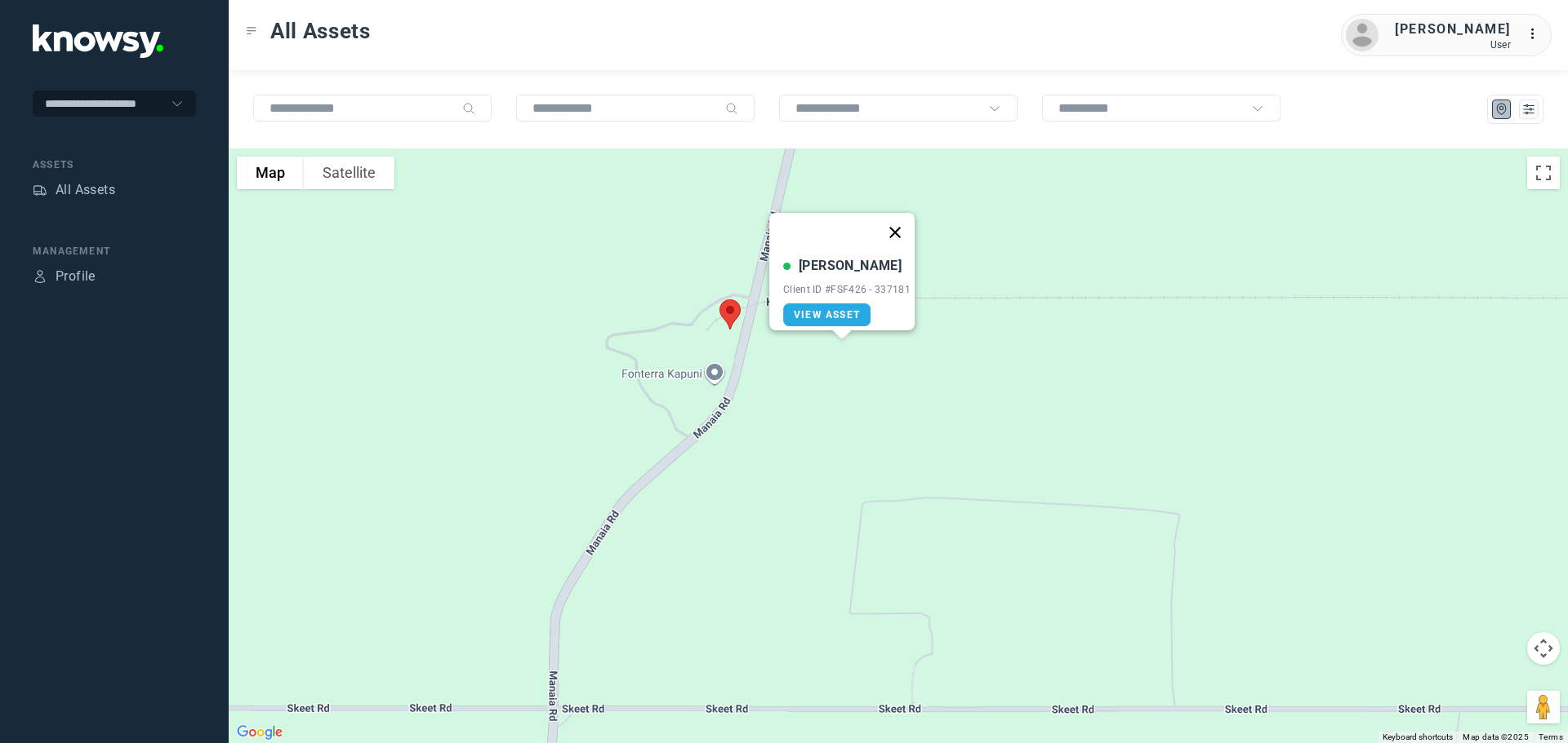
click at [899, 221] on button "Close" at bounding box center [894, 233] width 40 height 40
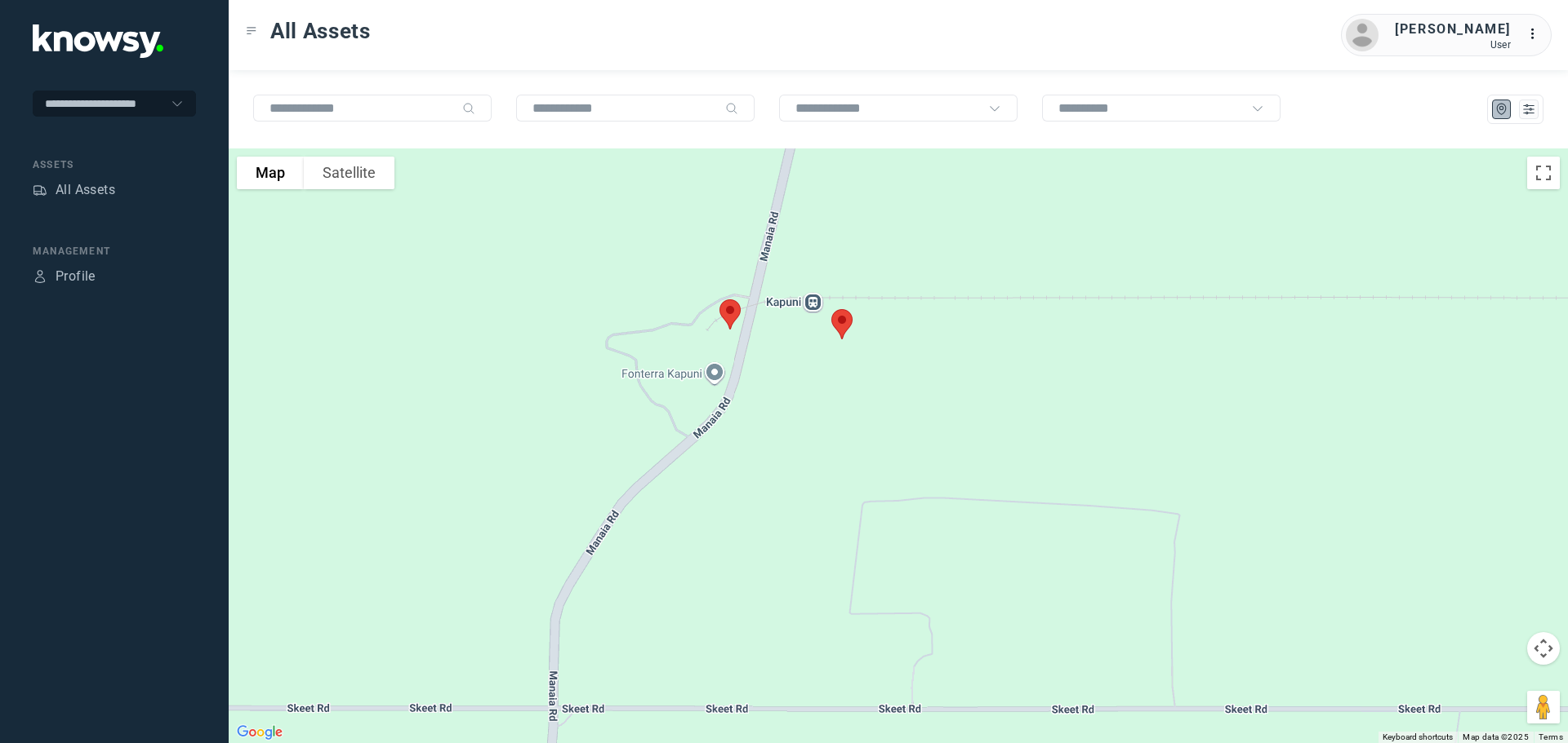
click at [736, 314] on img at bounding box center [730, 315] width 35 height 43
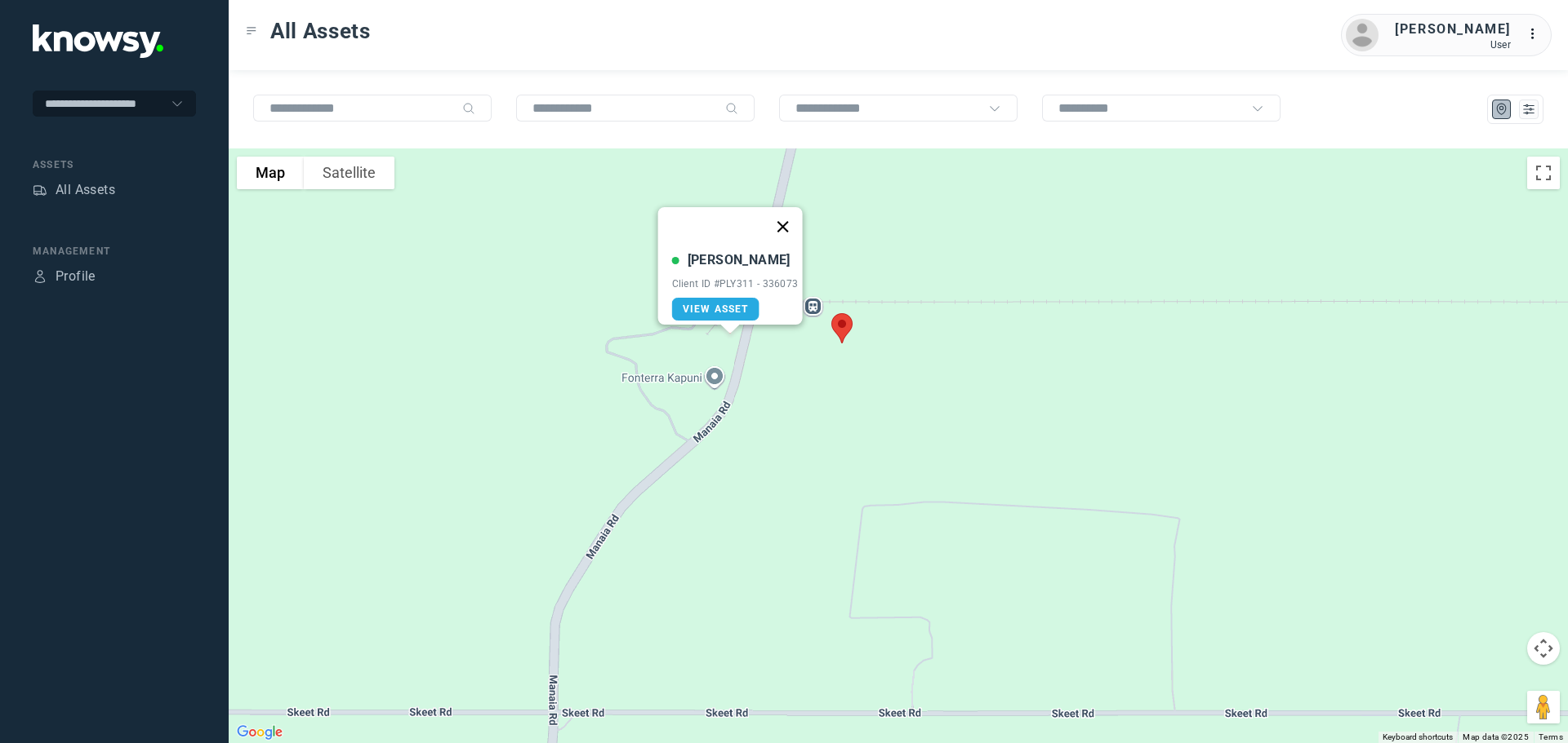
click at [788, 211] on button "Close" at bounding box center [782, 227] width 40 height 40
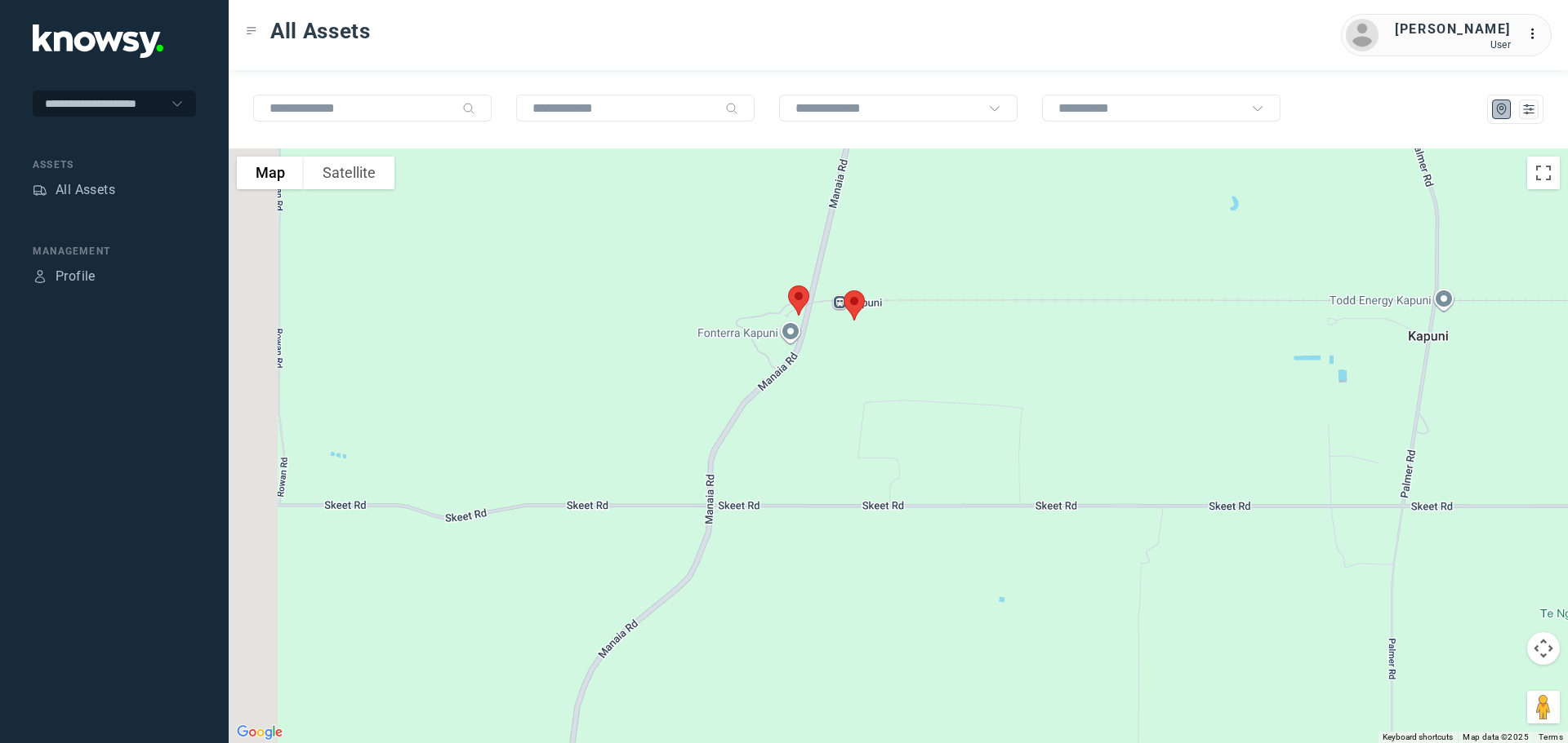
drag, startPoint x: 680, startPoint y: 552, endPoint x: 962, endPoint y: 198, distance: 452.6
click at [962, 198] on div "To navigate, press the arrow keys." at bounding box center [898, 446] width 1339 height 594
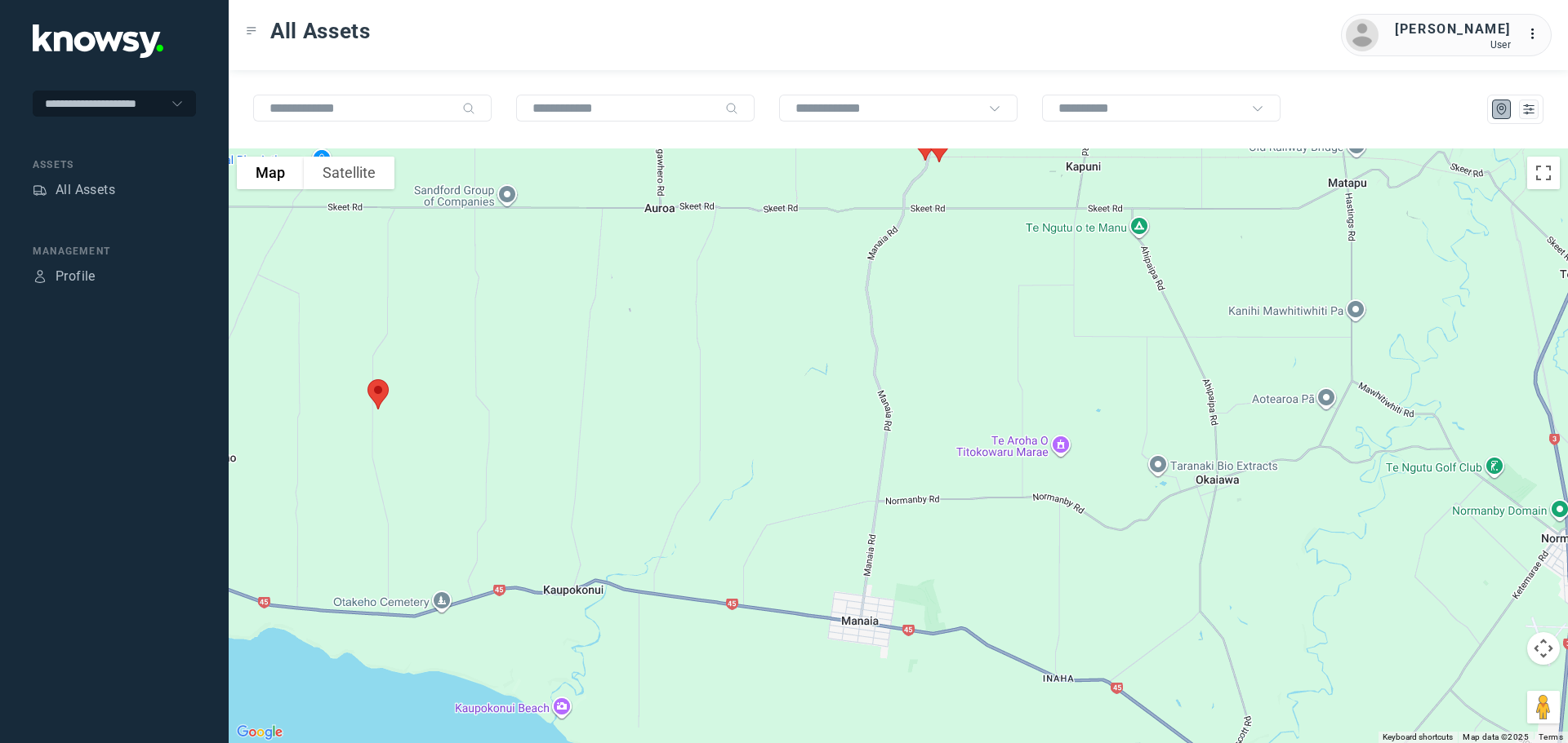
drag, startPoint x: 539, startPoint y: 395, endPoint x: 701, endPoint y: 299, distance: 188.3
click at [701, 299] on div at bounding box center [898, 446] width 1339 height 594
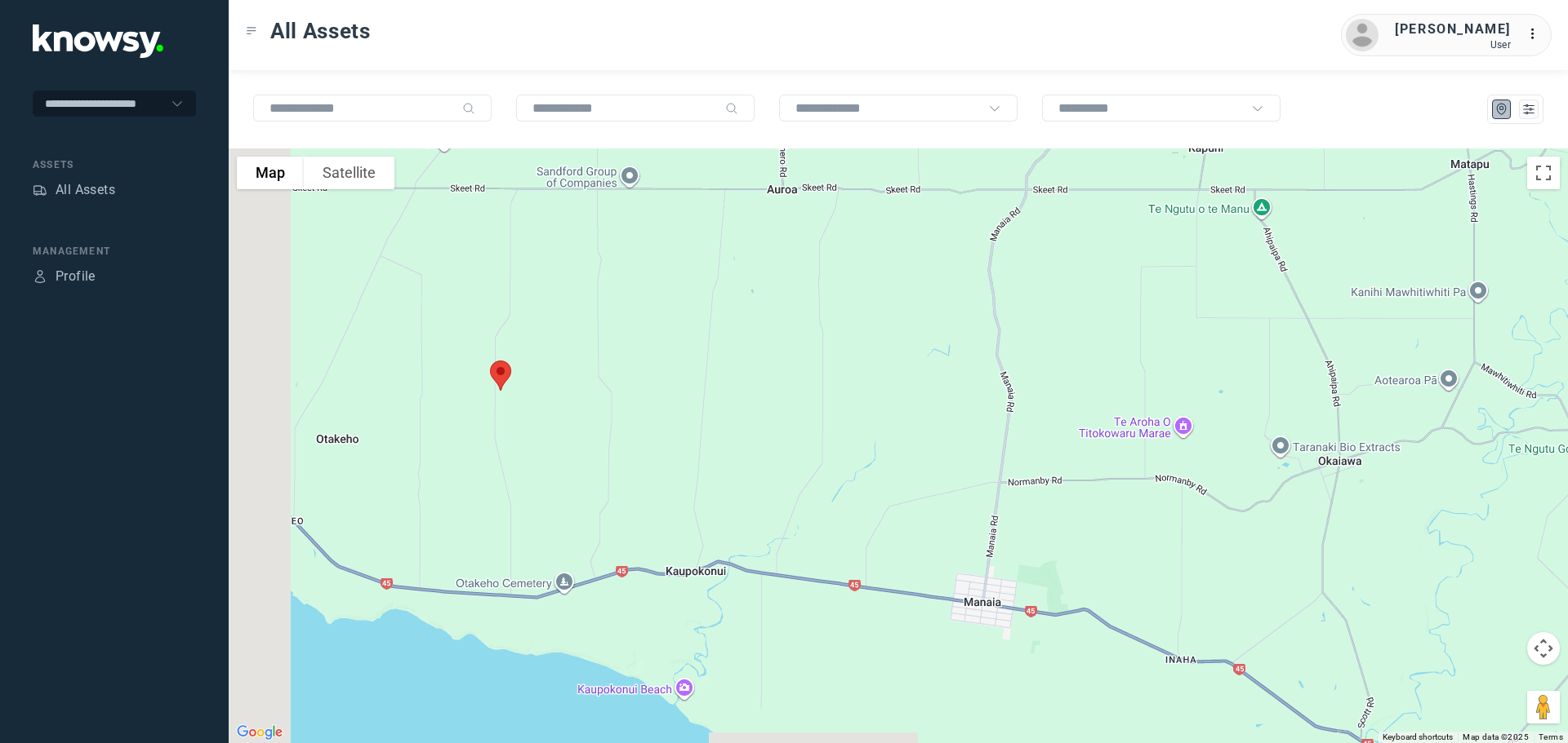
drag, startPoint x: 620, startPoint y: 400, endPoint x: 672, endPoint y: 394, distance: 52.3
click at [706, 394] on div at bounding box center [898, 446] width 1339 height 594
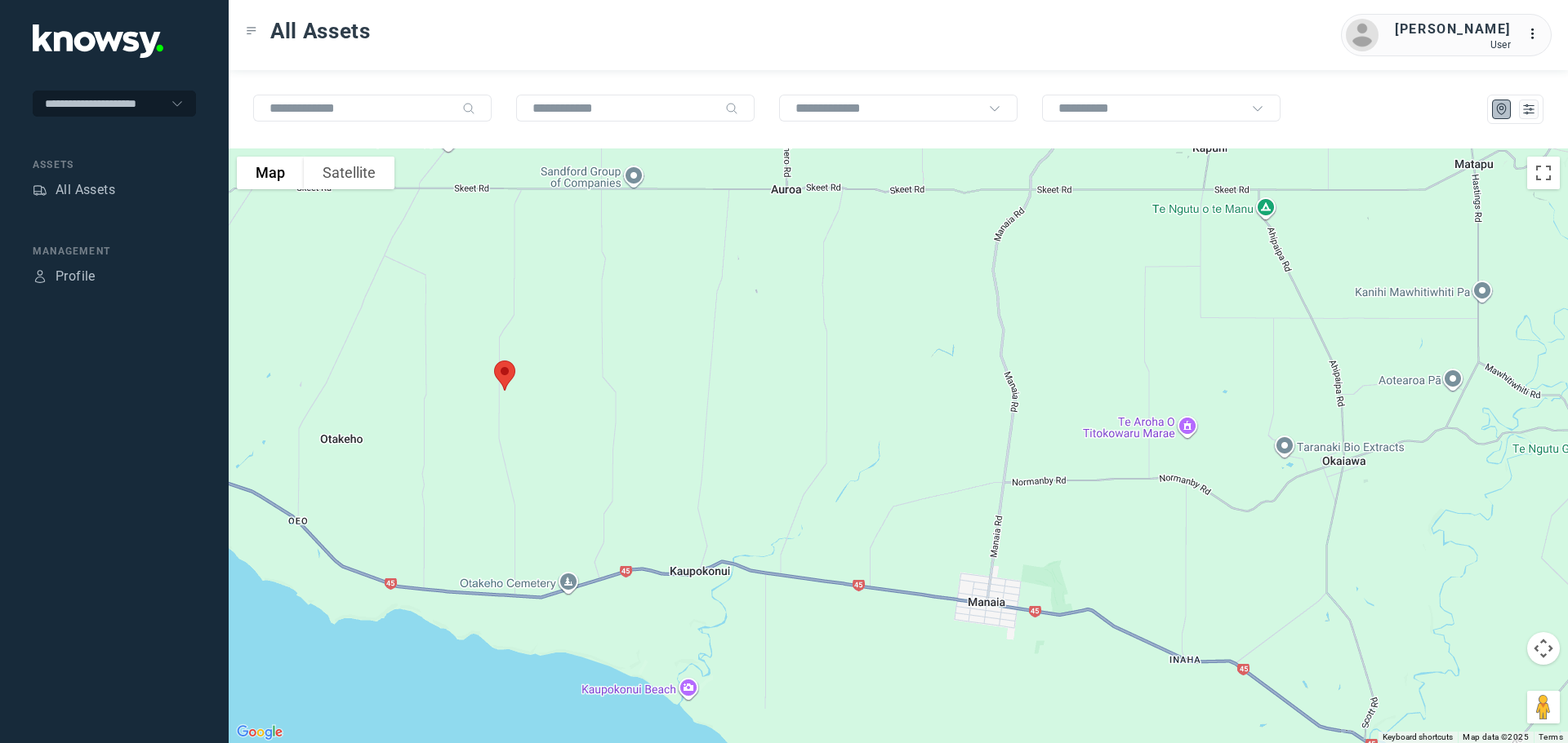
click at [506, 373] on img at bounding box center [505, 375] width 35 height 43
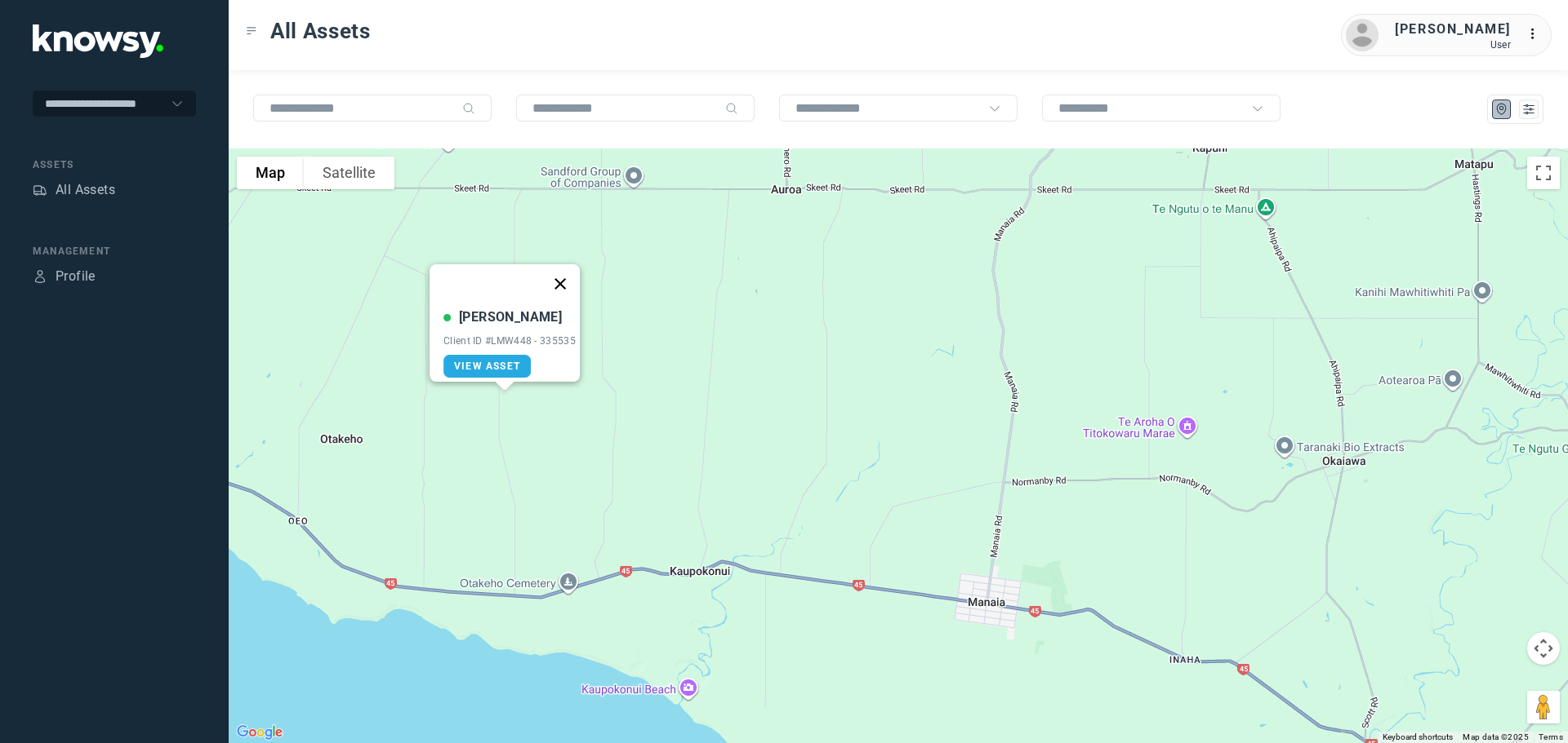
click at [563, 272] on button "Close" at bounding box center [560, 284] width 40 height 40
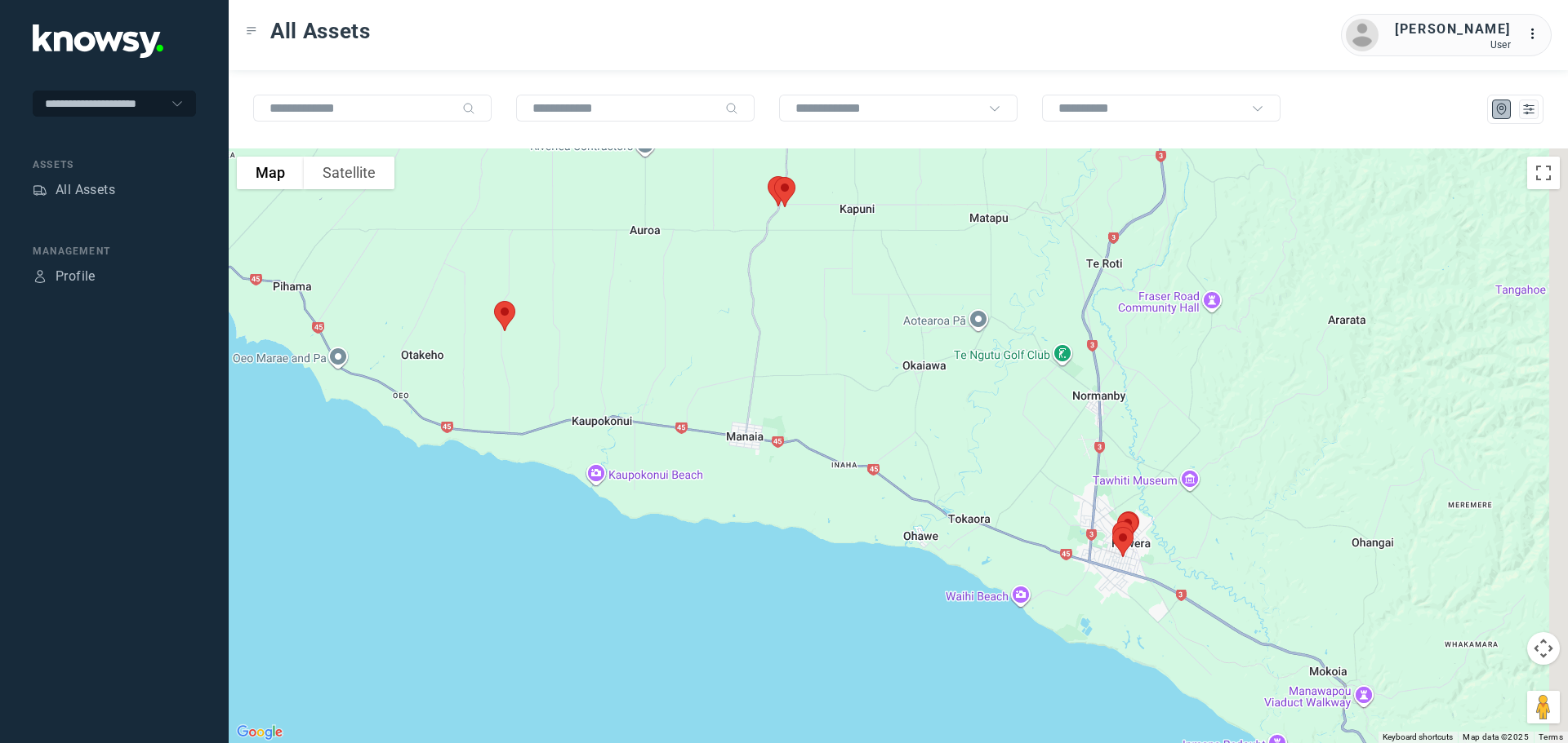
drag, startPoint x: 986, startPoint y: 623, endPoint x: 714, endPoint y: 431, distance: 332.9
click at [717, 434] on div at bounding box center [898, 446] width 1339 height 594
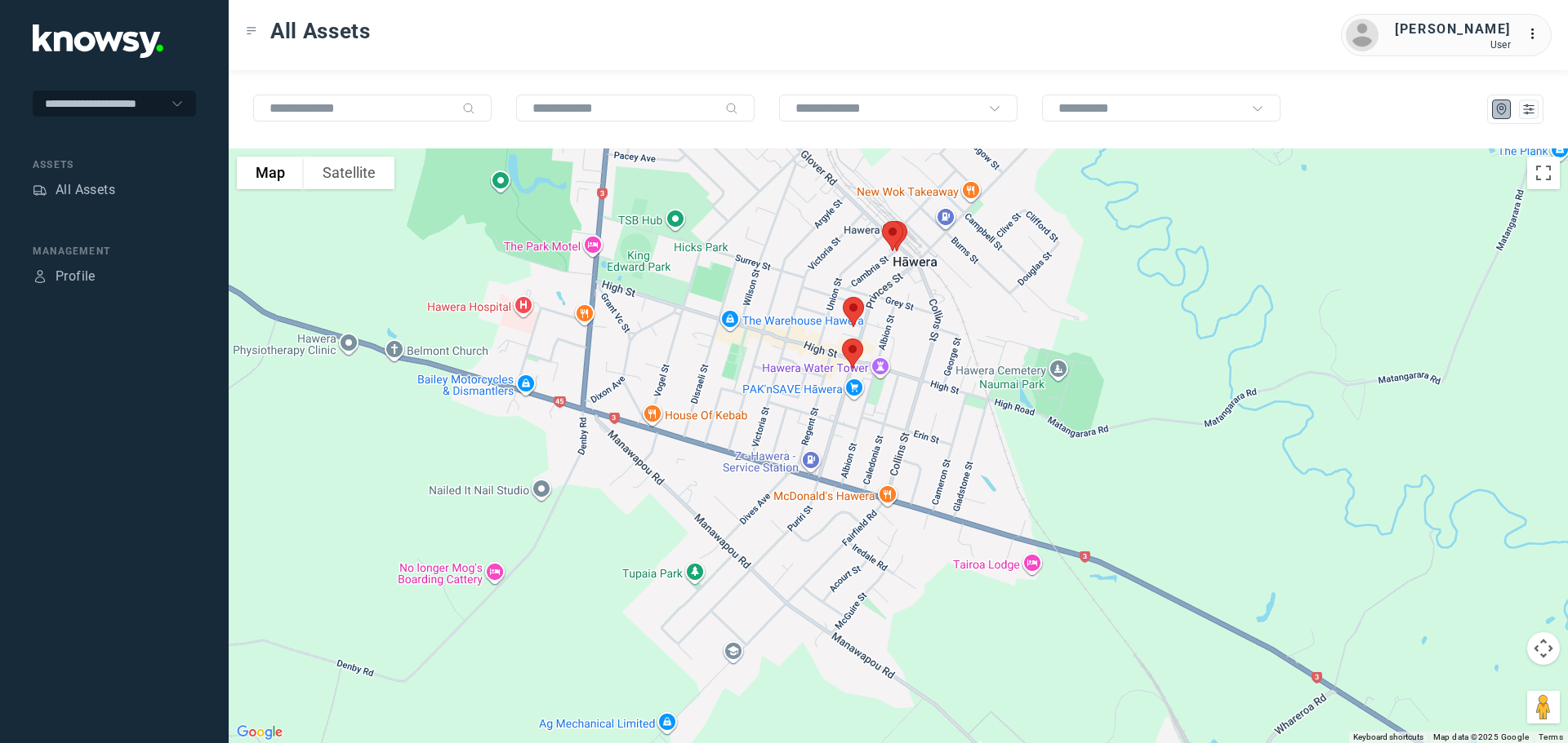
drag, startPoint x: 936, startPoint y: 283, endPoint x: 946, endPoint y: 455, distance: 172.3
click at [949, 451] on div at bounding box center [898, 446] width 1339 height 594
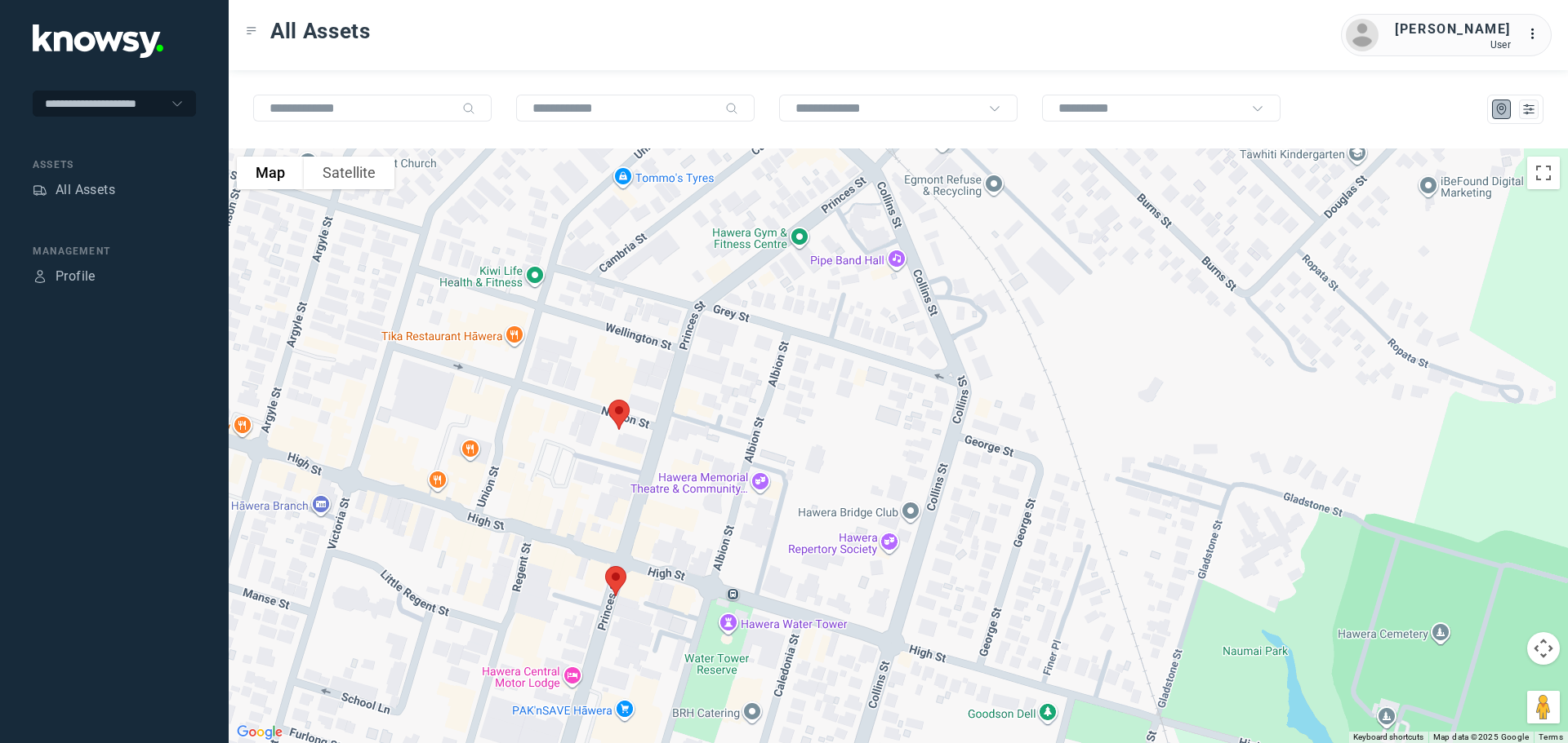
drag, startPoint x: 717, startPoint y: 344, endPoint x: 680, endPoint y: 483, distance: 143.8
click at [680, 483] on div at bounding box center [898, 446] width 1339 height 594
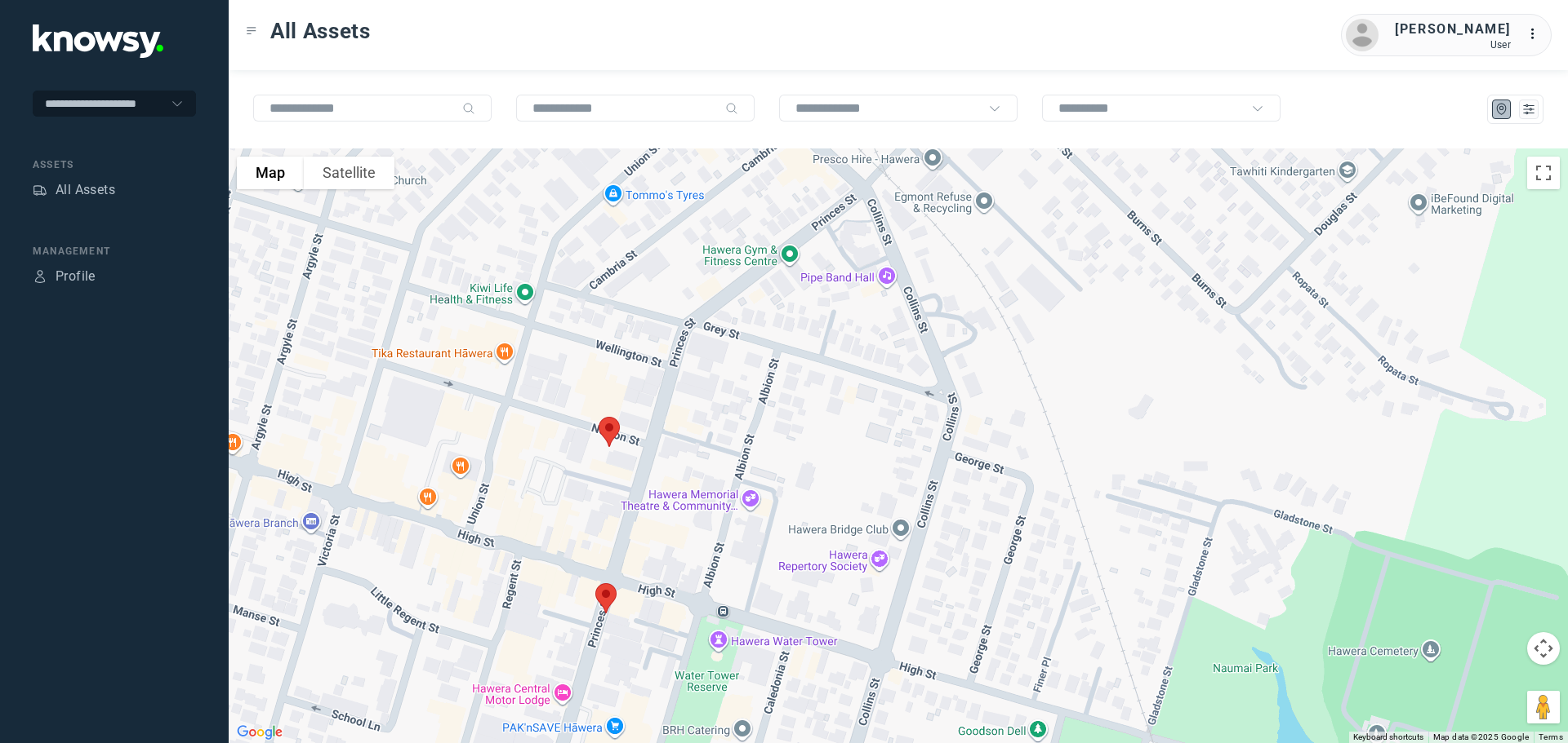
drag, startPoint x: 764, startPoint y: 364, endPoint x: 666, endPoint y: 521, distance: 185.1
click at [666, 521] on div at bounding box center [898, 446] width 1339 height 594
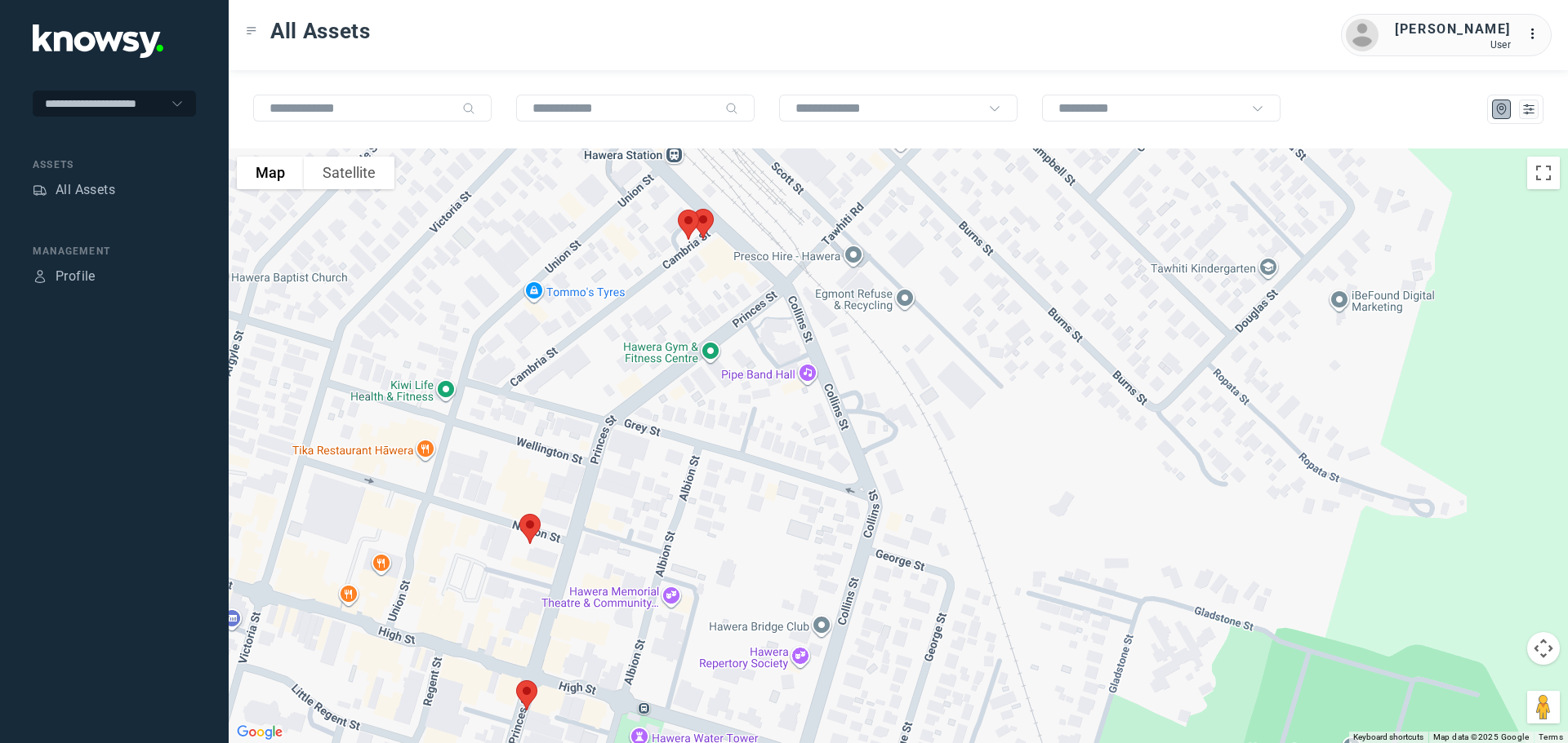
drag, startPoint x: 658, startPoint y: 496, endPoint x: 768, endPoint y: 271, distance: 250.4
click at [768, 271] on div at bounding box center [898, 446] width 1339 height 594
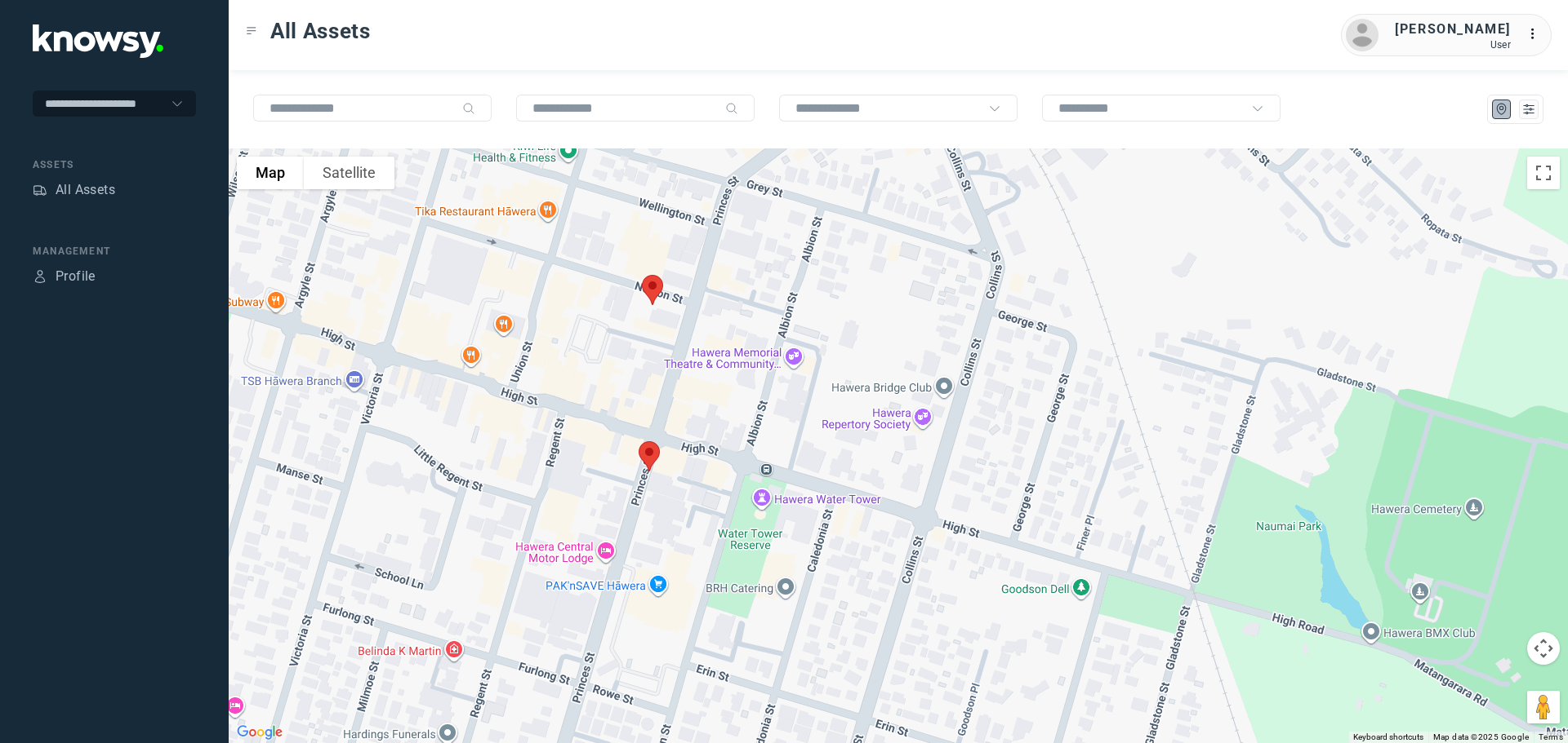
click at [651, 292] on img at bounding box center [653, 289] width 35 height 43
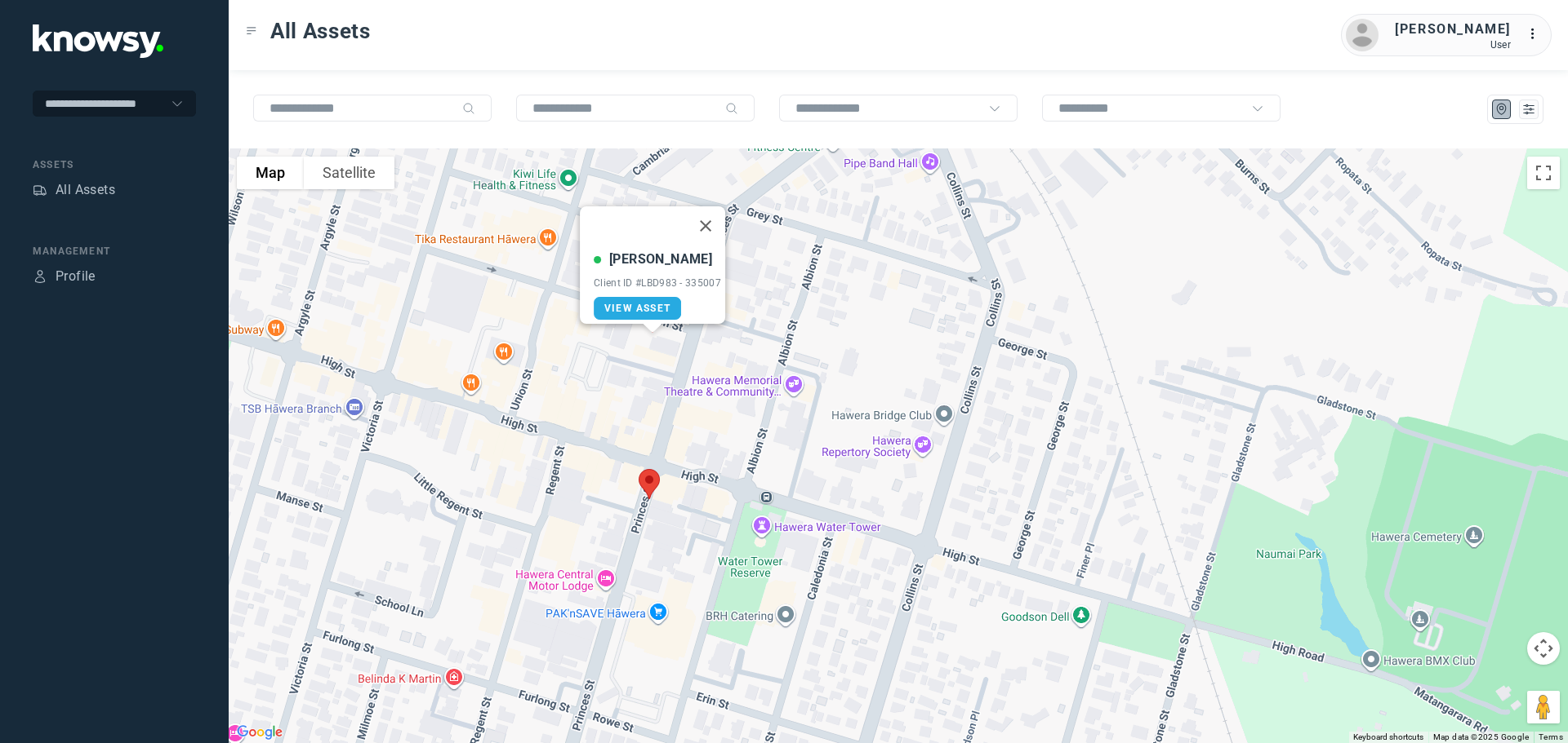
drag, startPoint x: 711, startPoint y: 220, endPoint x: 711, endPoint y: 248, distance: 28.0
click at [711, 220] on button "Close" at bounding box center [705, 226] width 40 height 40
click at [649, 485] on img at bounding box center [649, 483] width 35 height 43
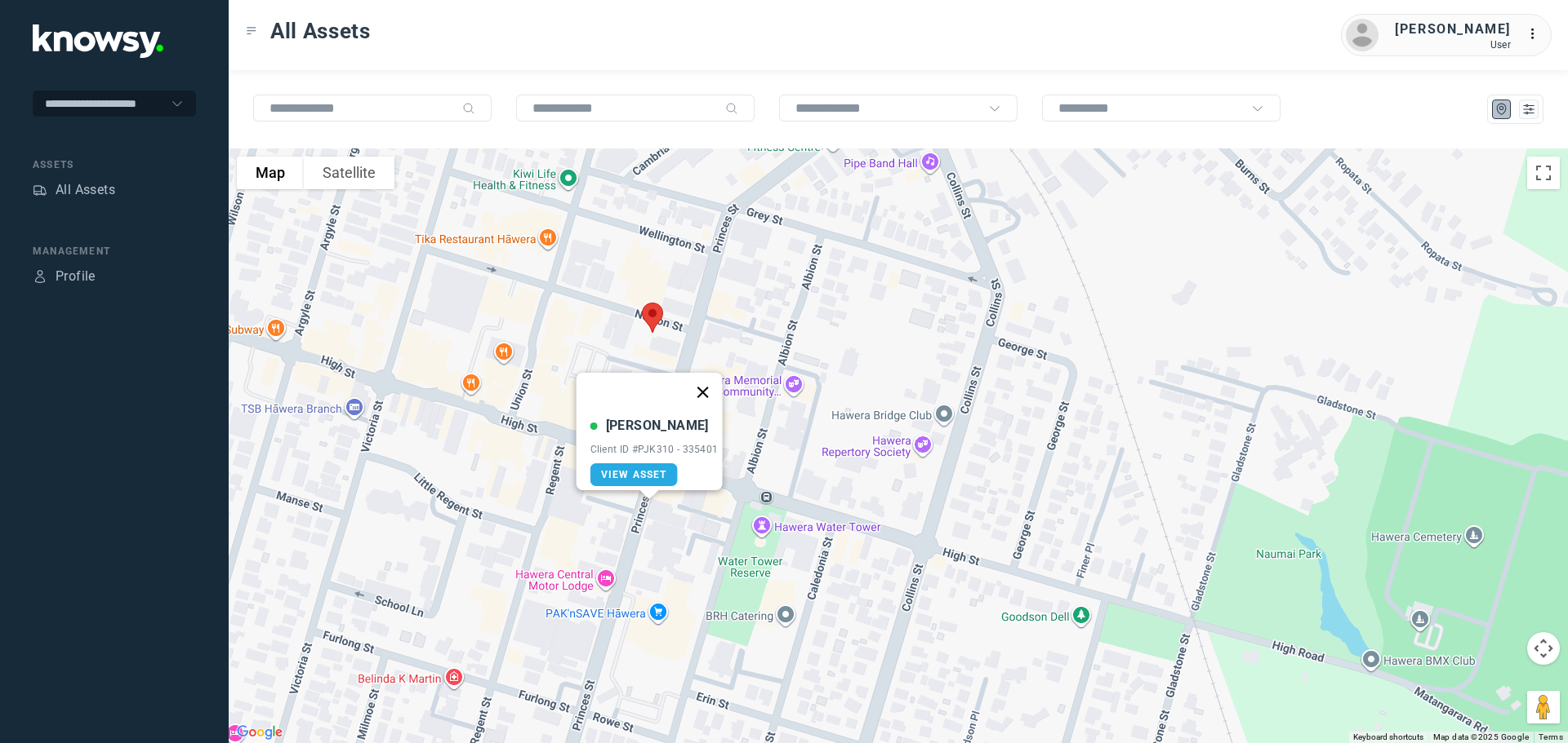
click at [708, 388] on button "Close" at bounding box center [702, 392] width 40 height 40
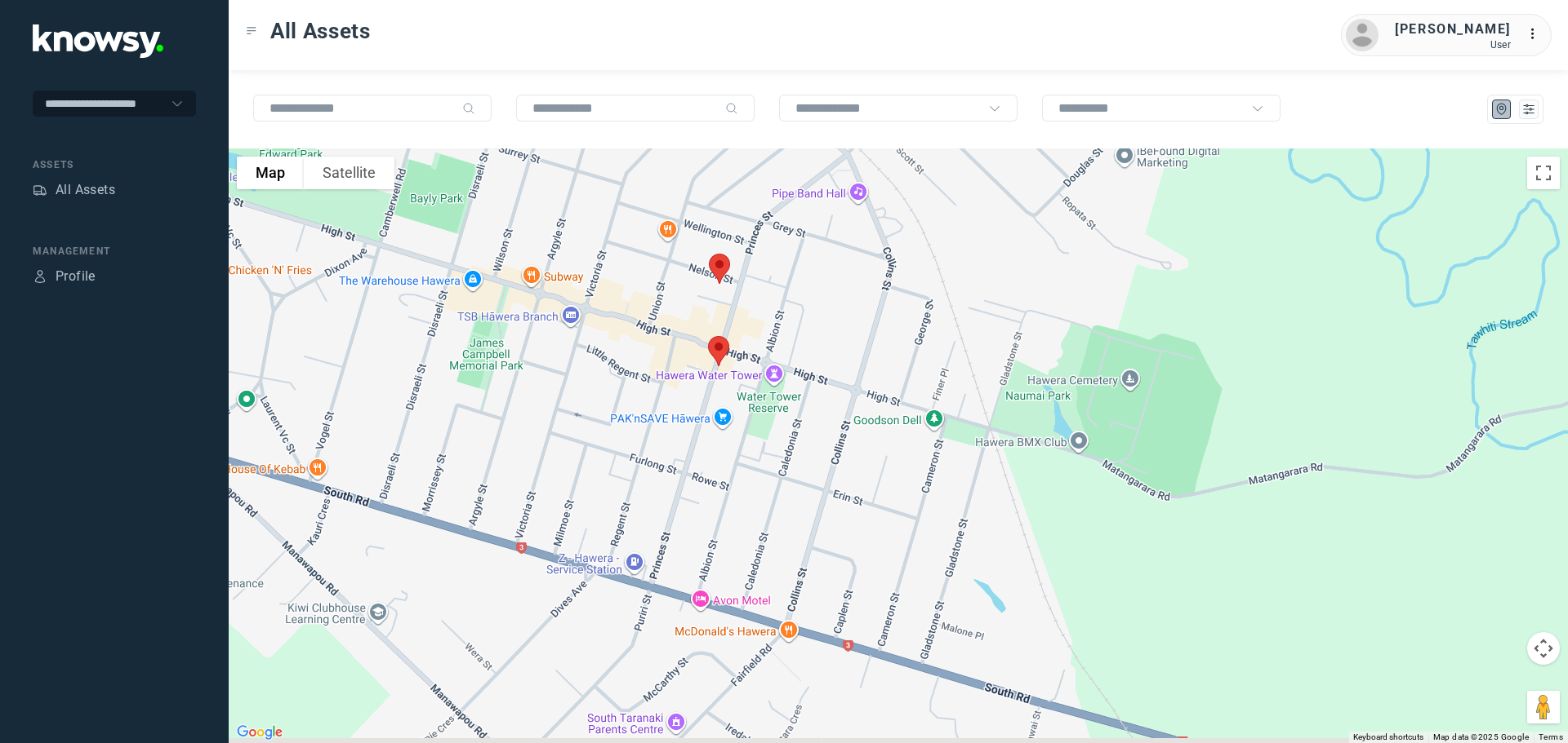
drag, startPoint x: 675, startPoint y: 565, endPoint x: 761, endPoint y: 336, distance: 244.6
click at [761, 336] on div at bounding box center [898, 446] width 1339 height 594
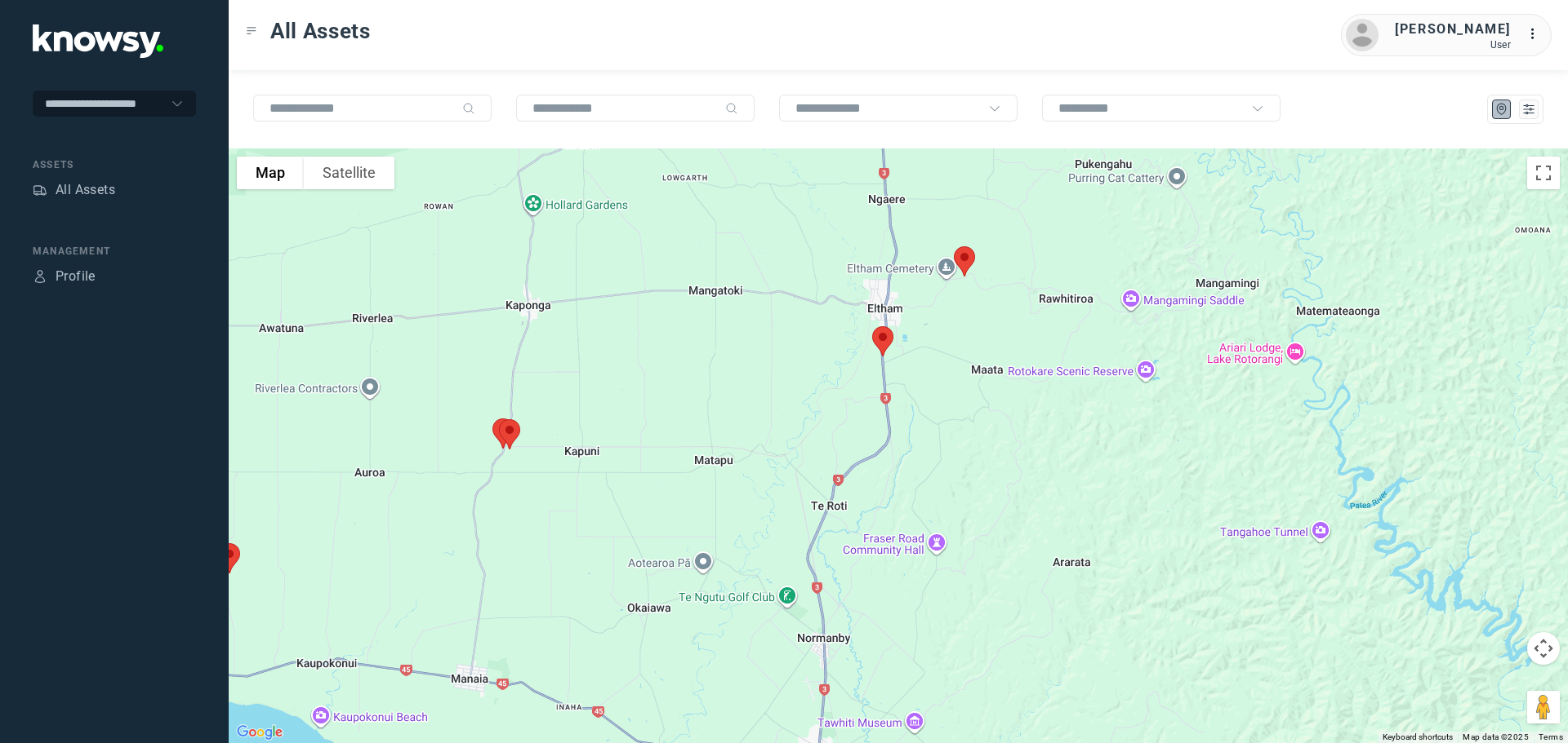
drag, startPoint x: 684, startPoint y: 284, endPoint x: 727, endPoint y: 526, distance: 245.8
click at [733, 563] on div at bounding box center [898, 446] width 1339 height 594
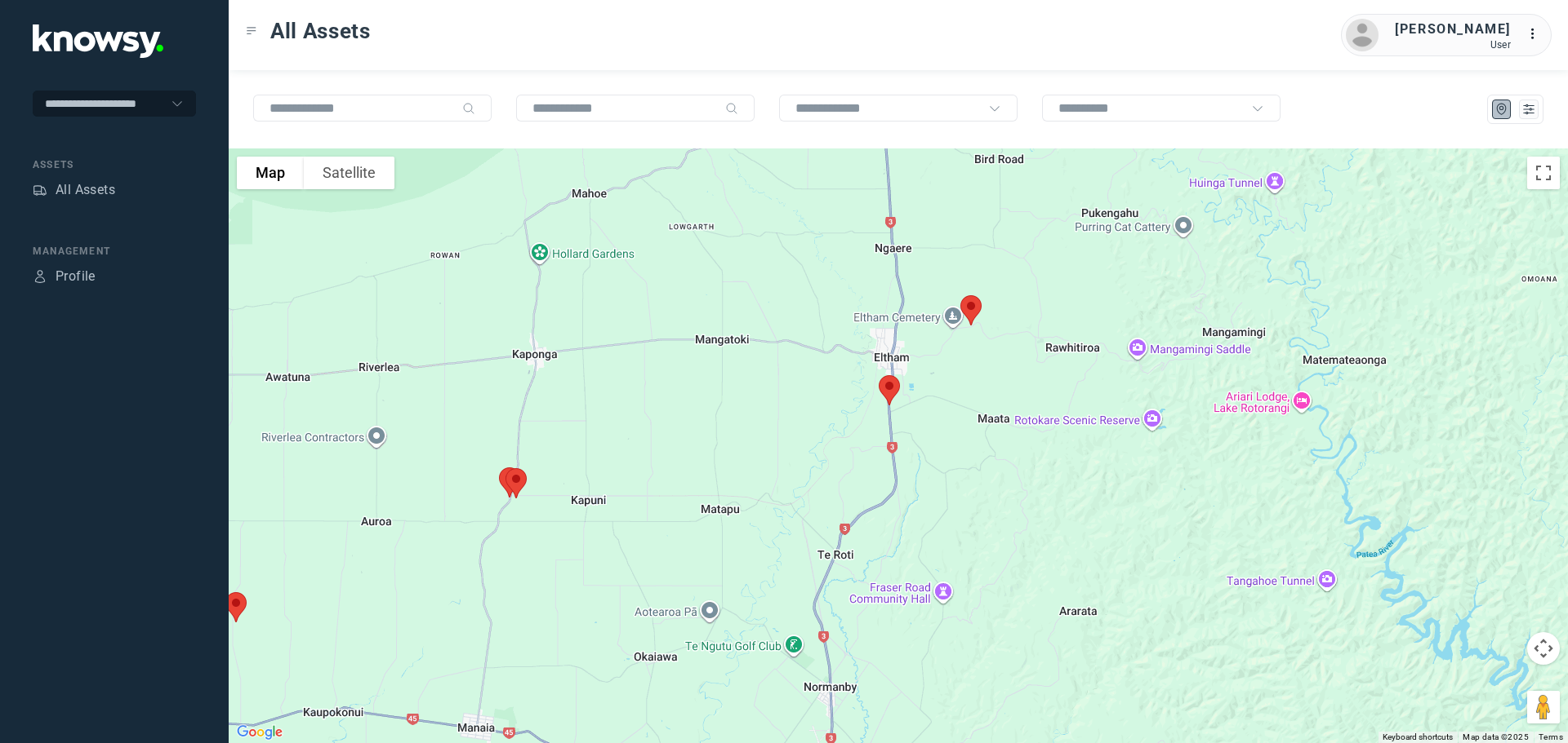
click at [734, 422] on div at bounding box center [898, 446] width 1339 height 594
click at [887, 389] on img at bounding box center [887, 392] width 35 height 43
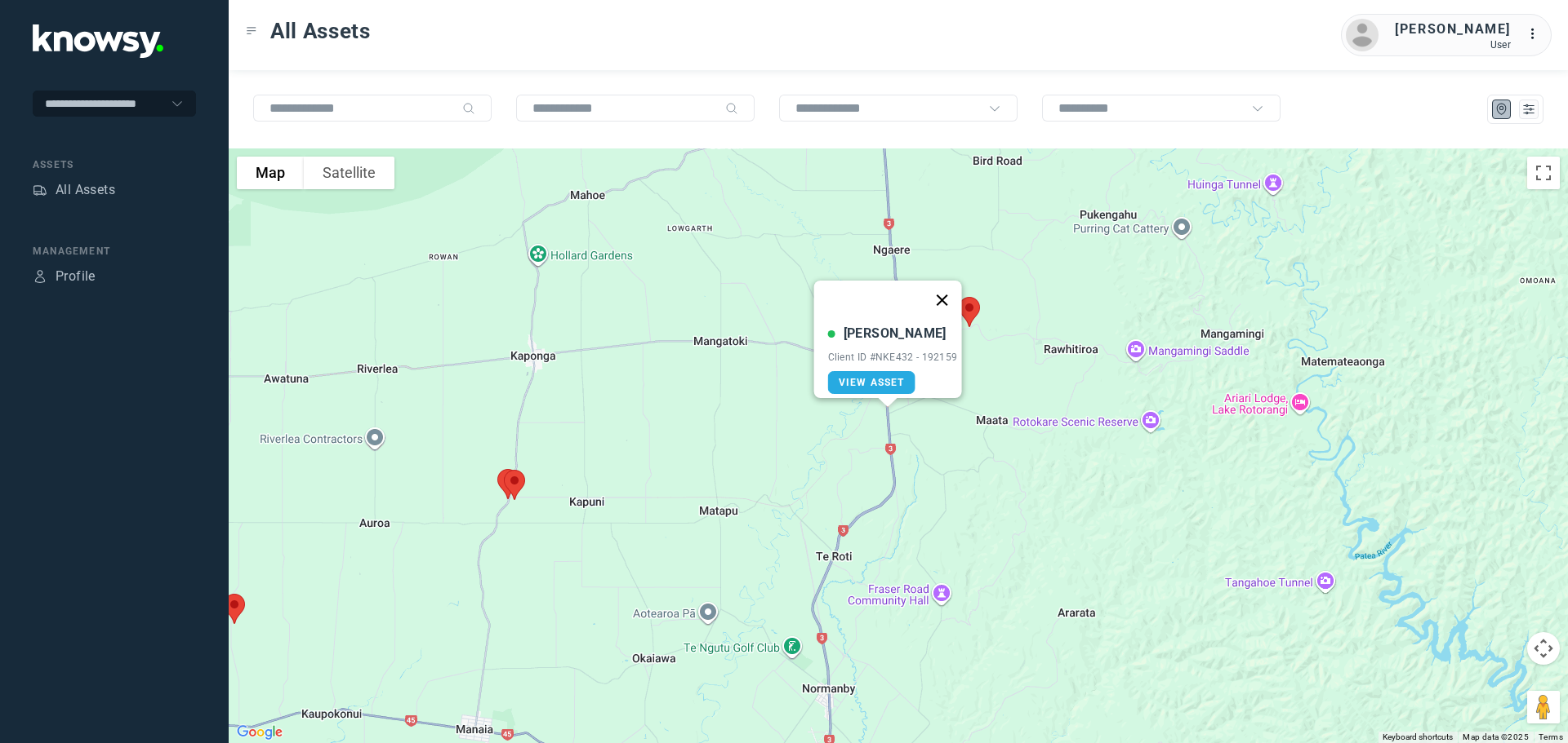
click at [945, 285] on button "Close" at bounding box center [941, 300] width 40 height 40
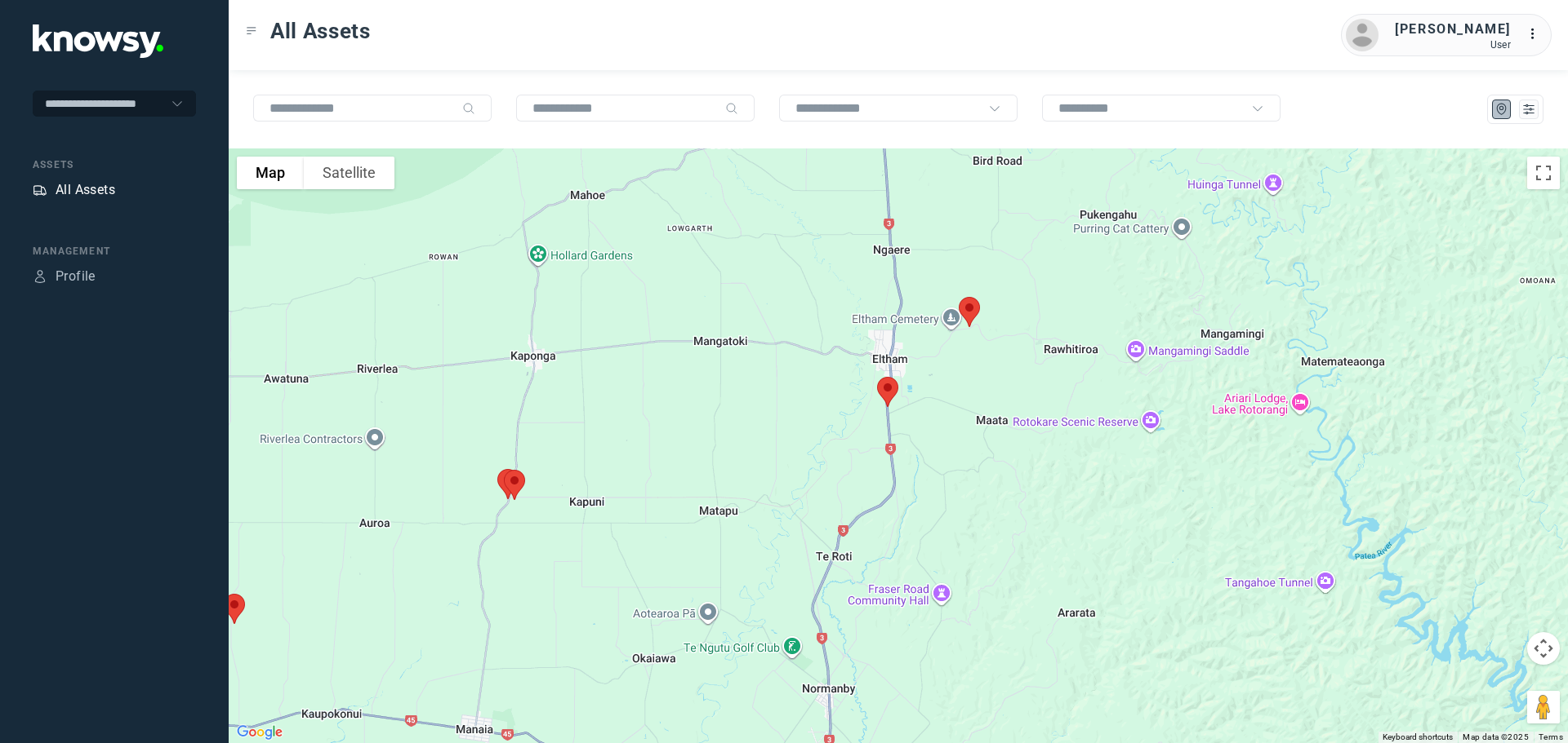
click at [87, 189] on div "All Assets" at bounding box center [85, 190] width 60 height 19
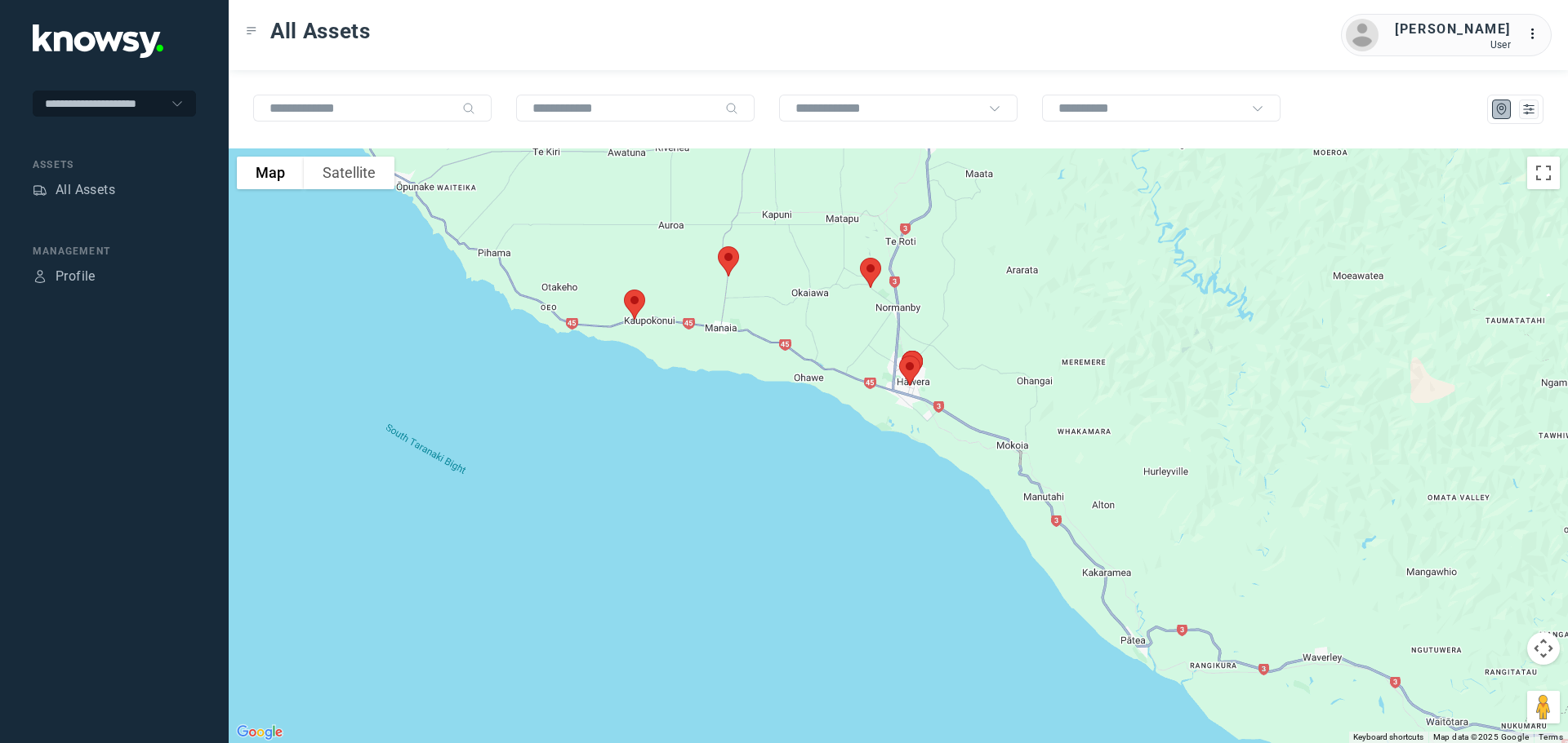
drag, startPoint x: 845, startPoint y: 259, endPoint x: 826, endPoint y: 386, distance: 128.4
click at [830, 373] on div at bounding box center [898, 446] width 1339 height 594
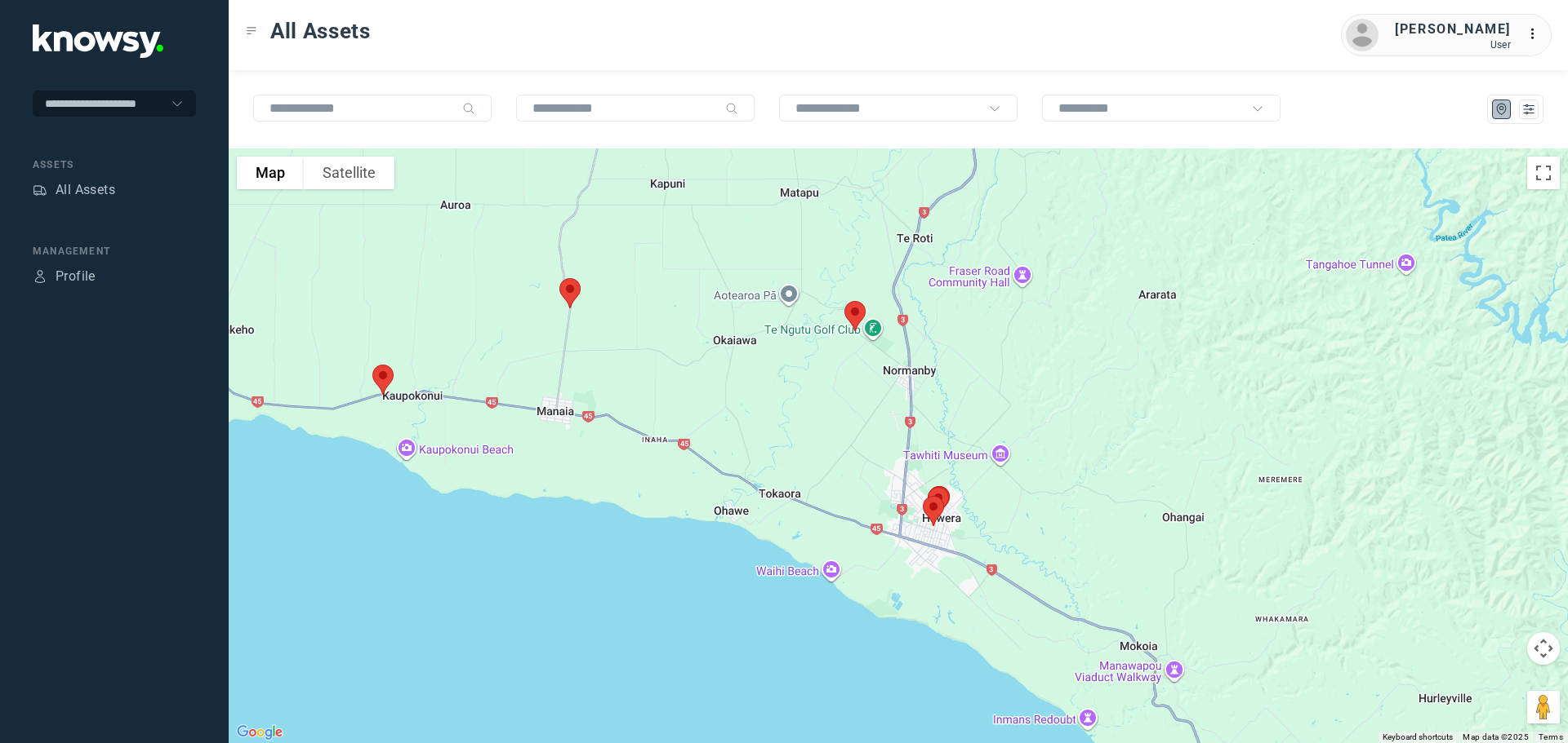
drag, startPoint x: 905, startPoint y: 349, endPoint x: 830, endPoint y: 404, distance: 93.0
click at [832, 404] on div at bounding box center [898, 446] width 1339 height 594
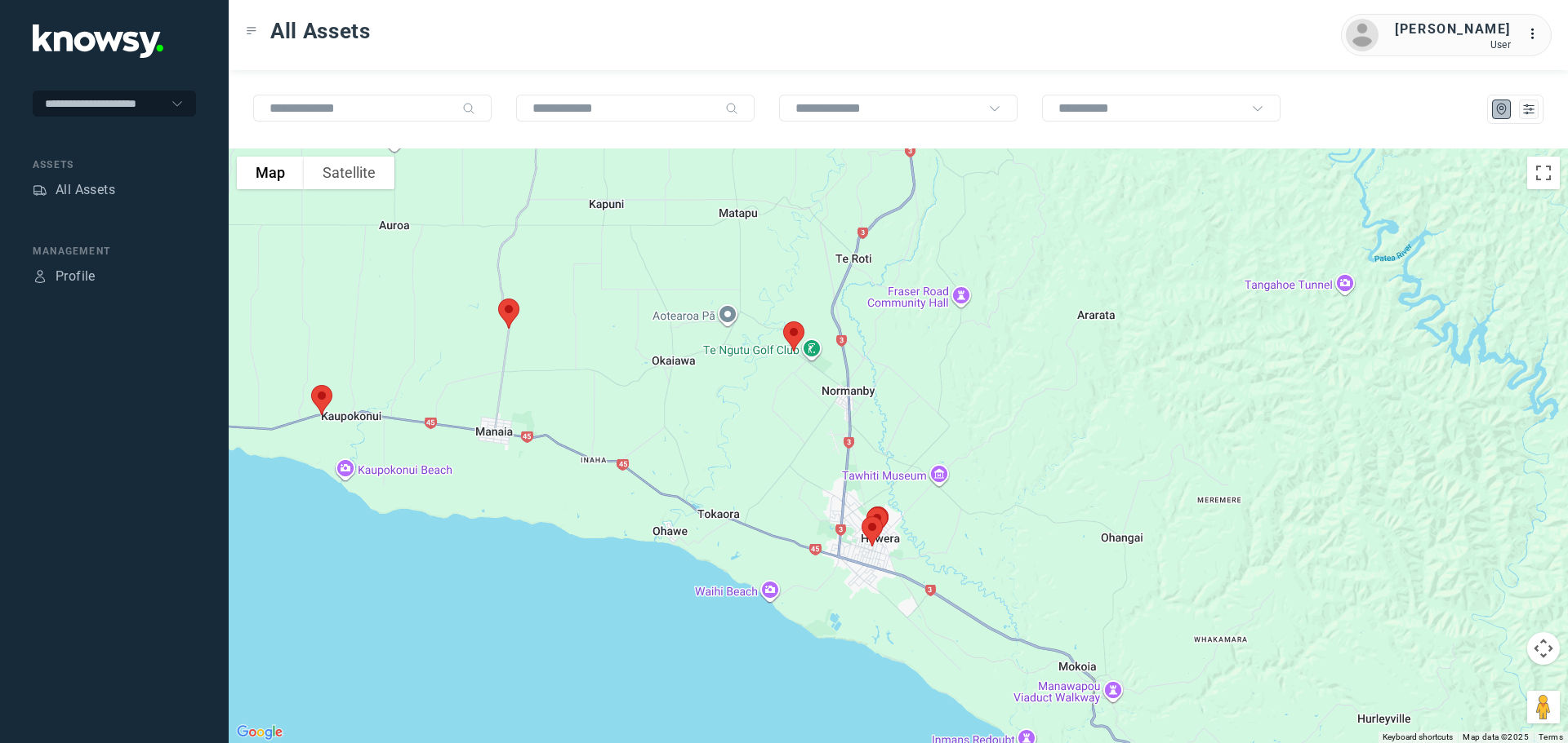
click at [800, 334] on img at bounding box center [794, 336] width 35 height 43
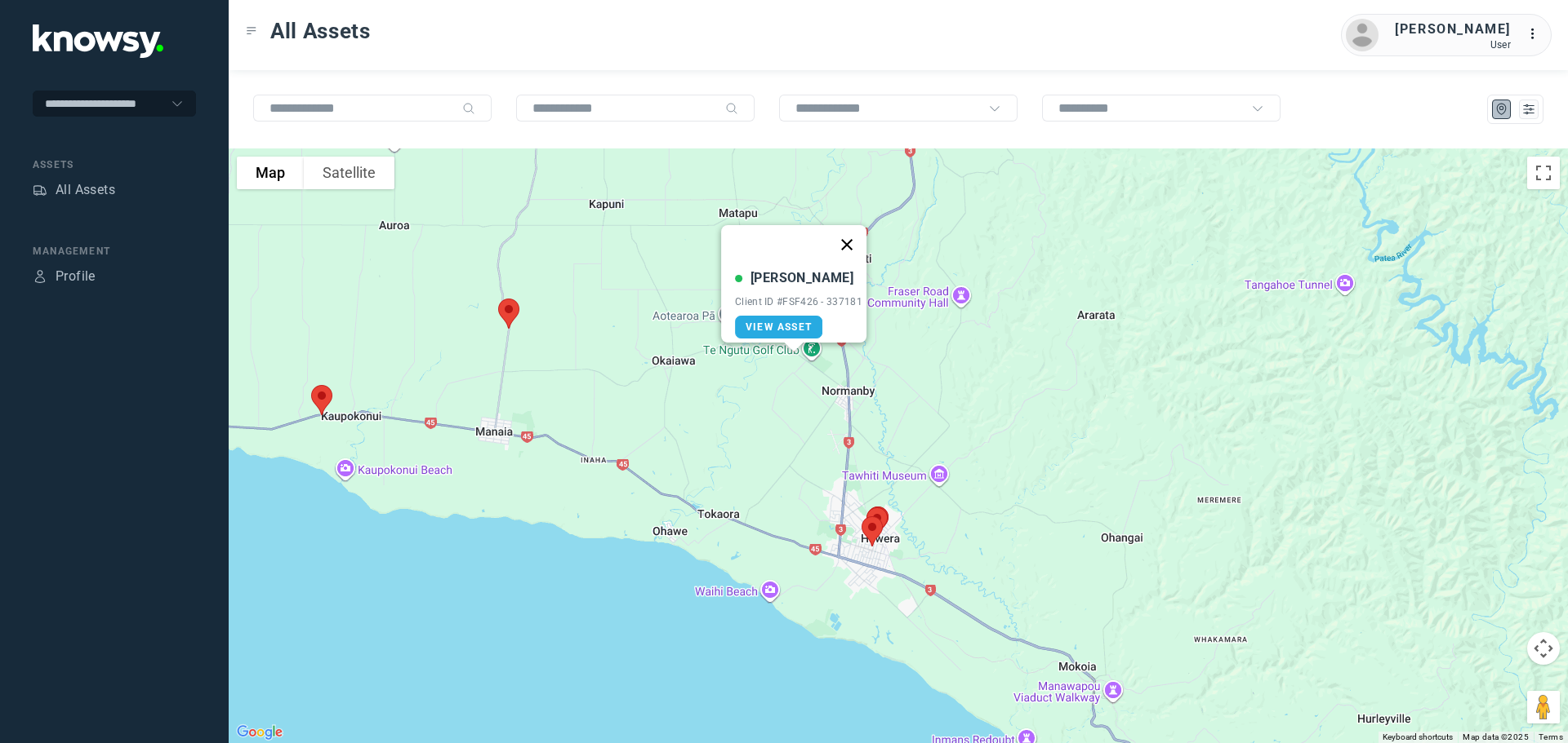
drag, startPoint x: 852, startPoint y: 234, endPoint x: 733, endPoint y: 238, distance: 119.1
click at [851, 234] on button "Close" at bounding box center [847, 244] width 40 height 40
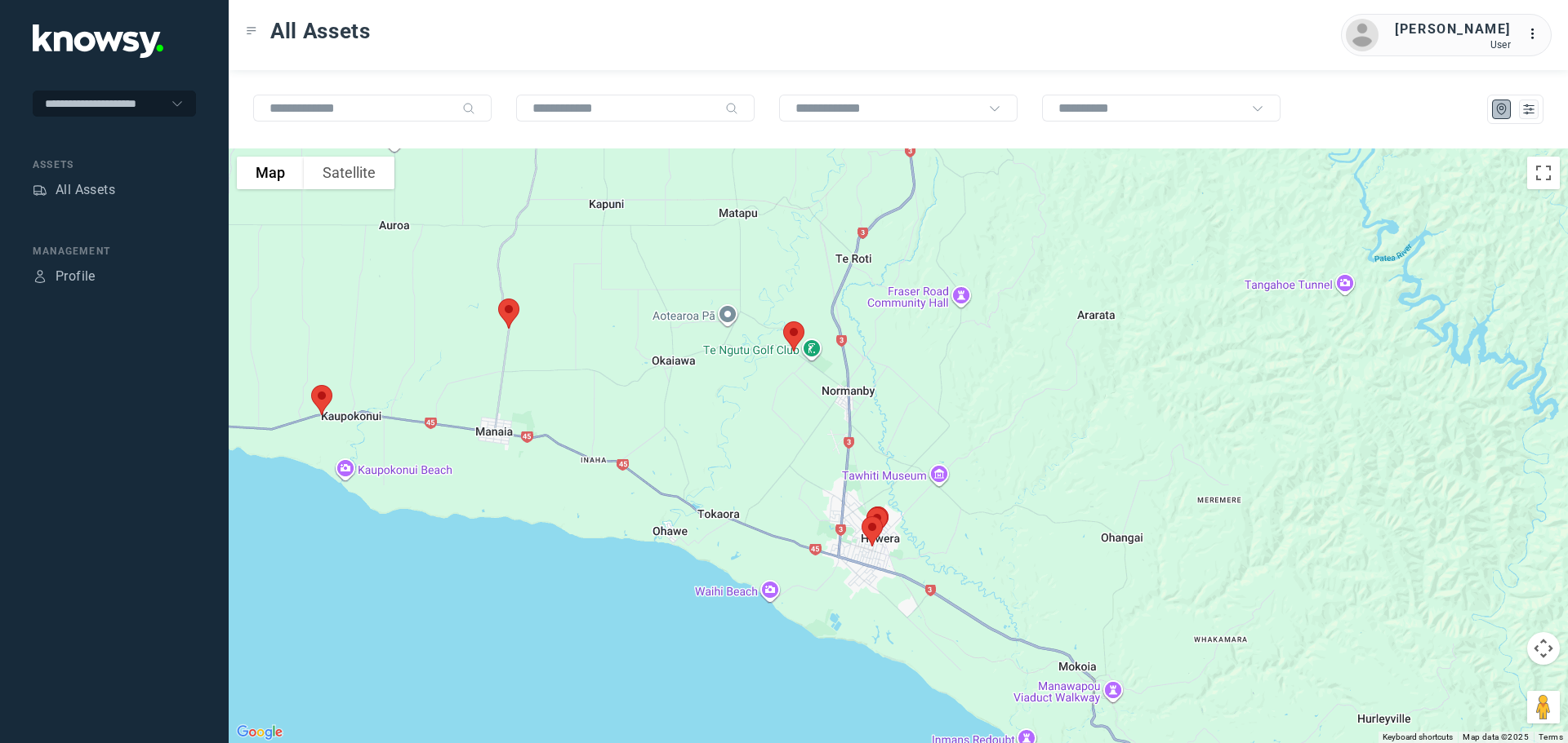
click at [510, 315] on img at bounding box center [509, 314] width 35 height 43
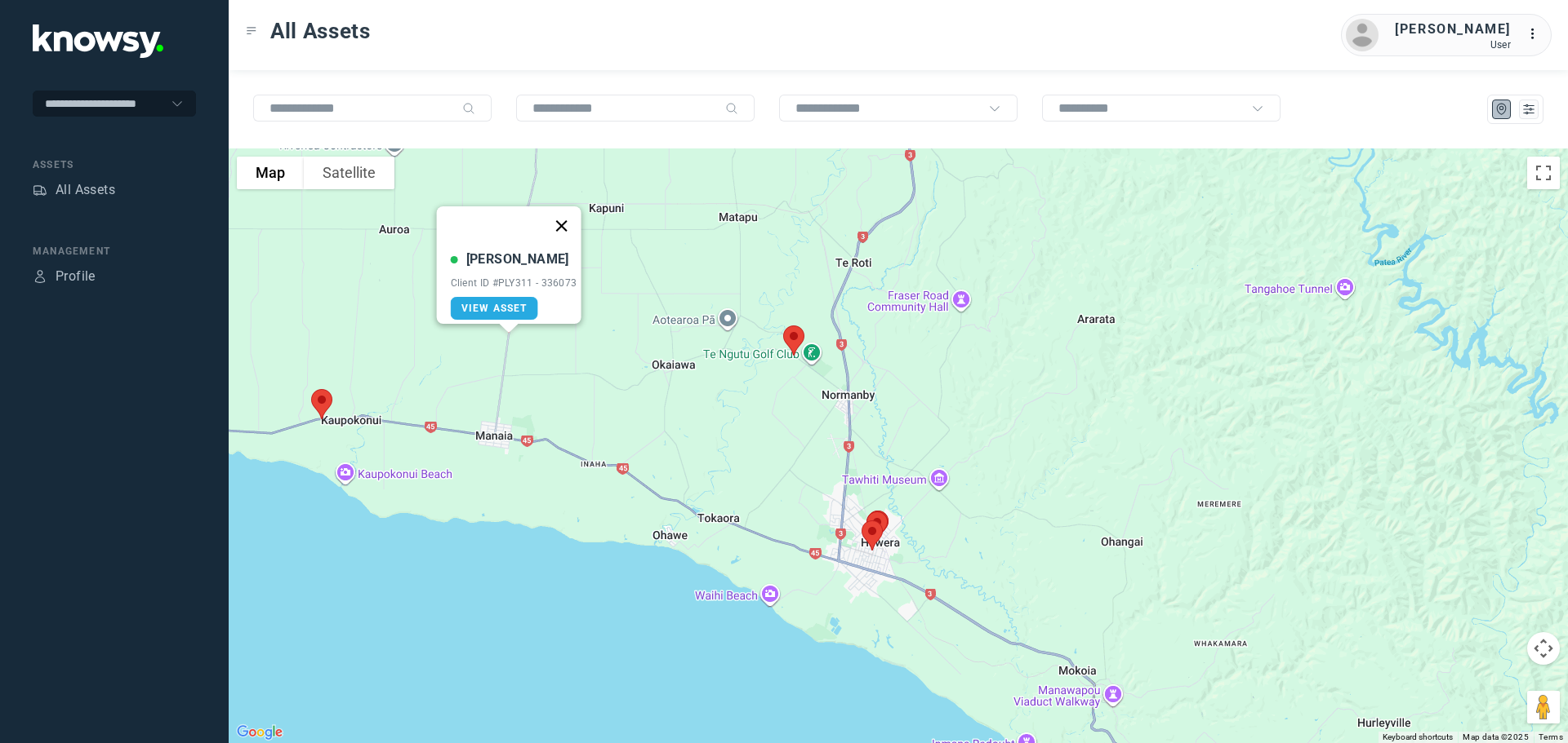
click at [569, 219] on button "Close" at bounding box center [561, 226] width 40 height 40
